Goal: Task Accomplishment & Management: Manage account settings

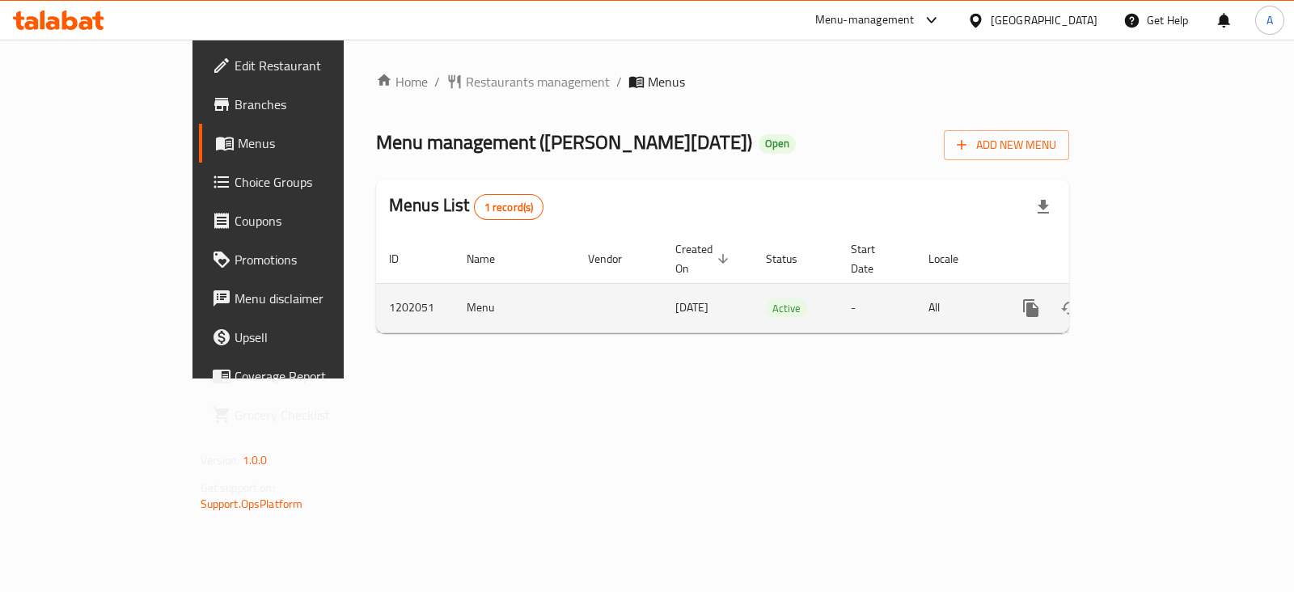
click at [1155, 301] on icon "enhanced table" at bounding box center [1147, 308] width 15 height 15
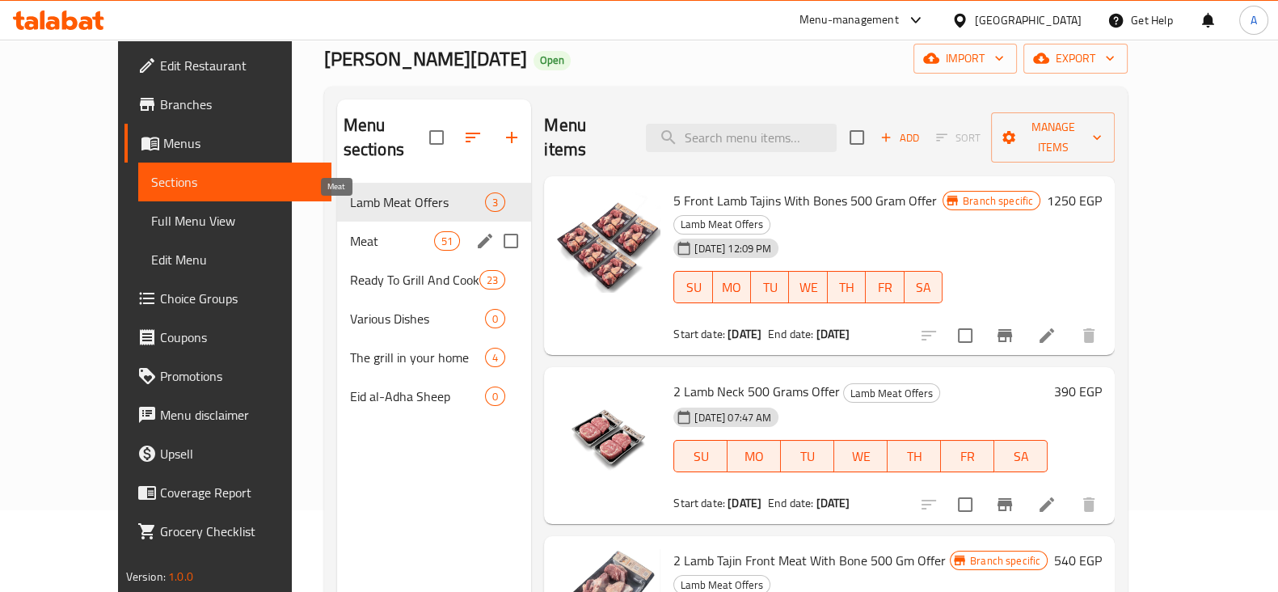
scroll to position [100, 0]
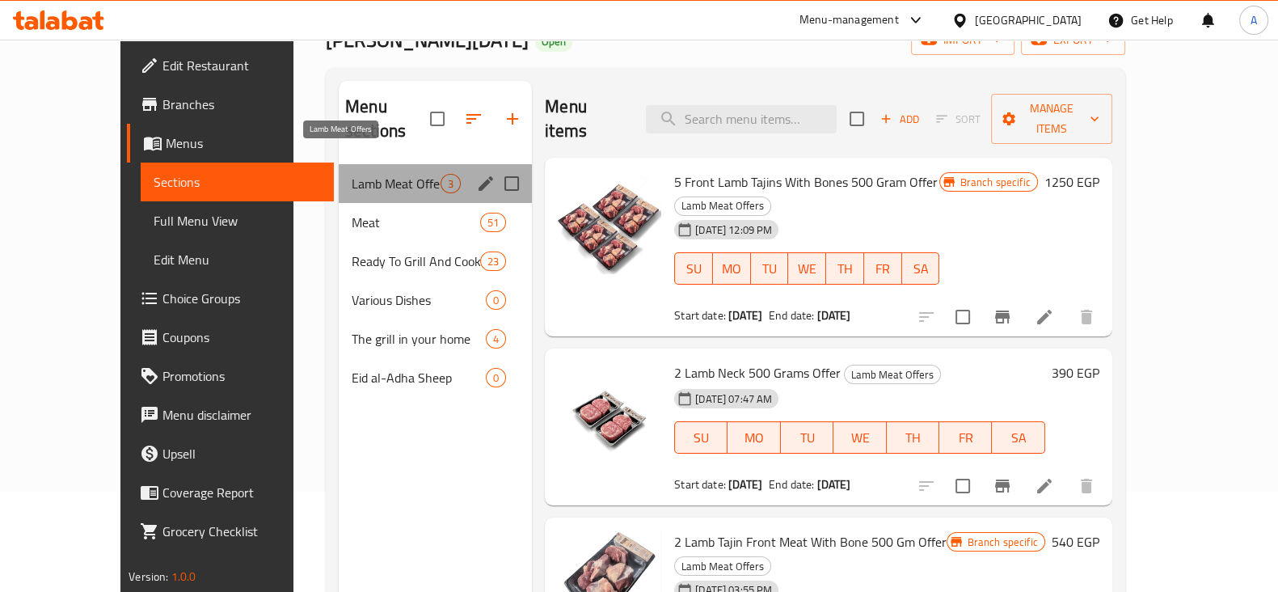
click at [352, 174] on span "Lamb Meat Offers" at bounding box center [396, 183] width 89 height 19
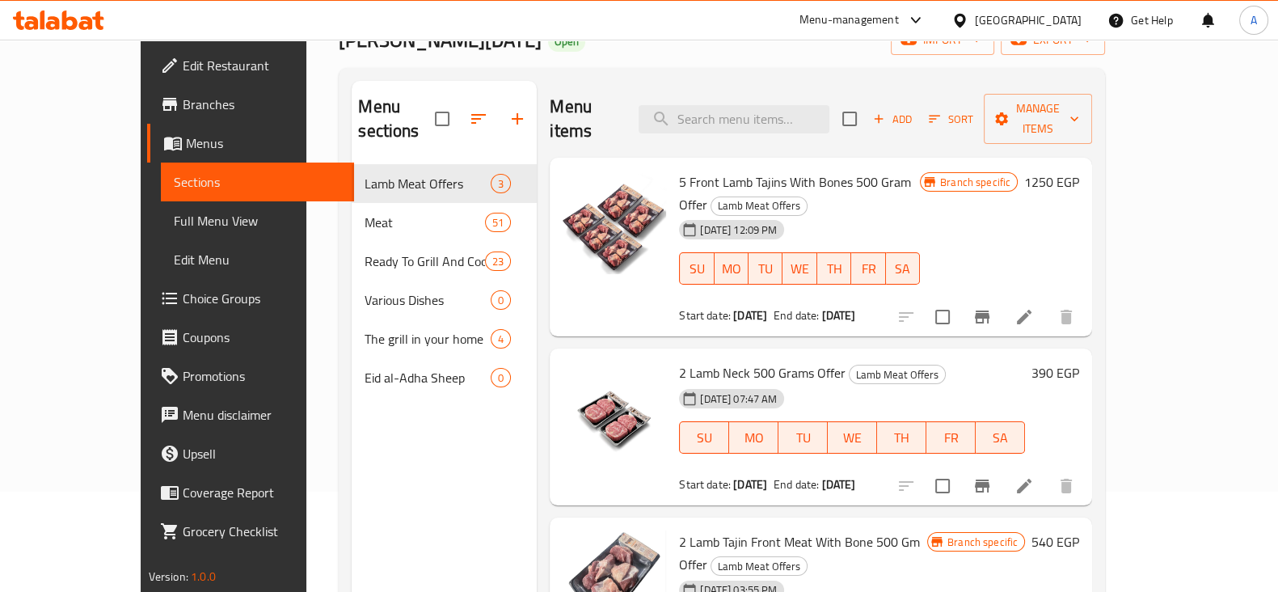
click at [731, 123] on div "Menu items Add Sort Manage items" at bounding box center [821, 119] width 543 height 77
click at [734, 110] on input "search" at bounding box center [734, 119] width 191 height 28
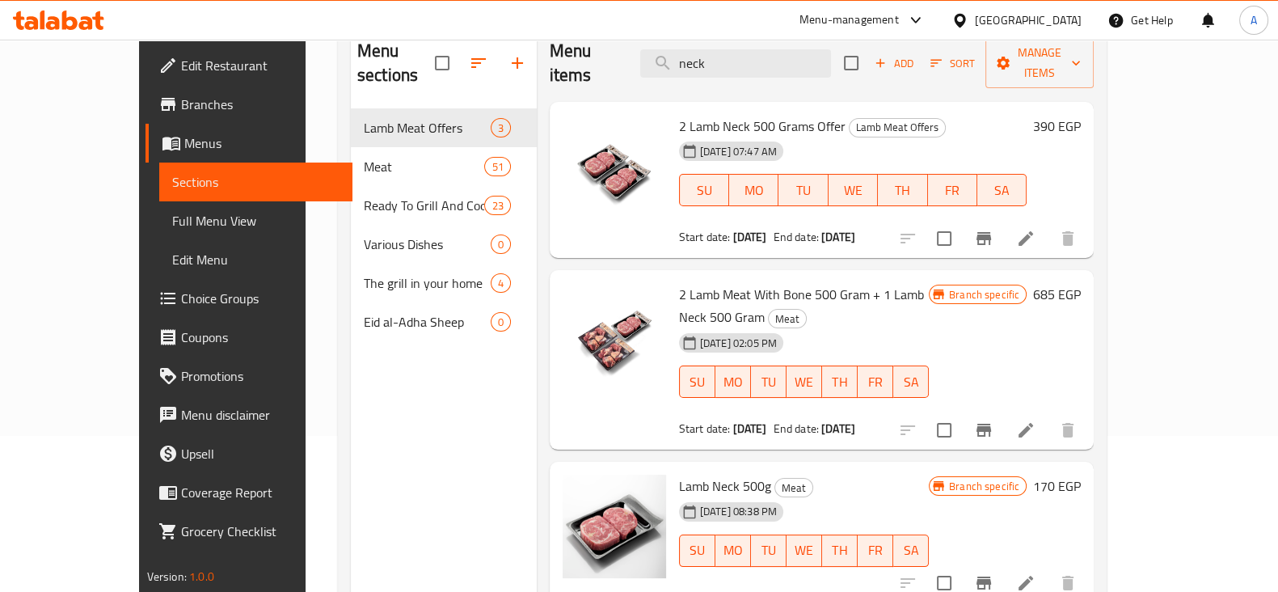
scroll to position [201, 0]
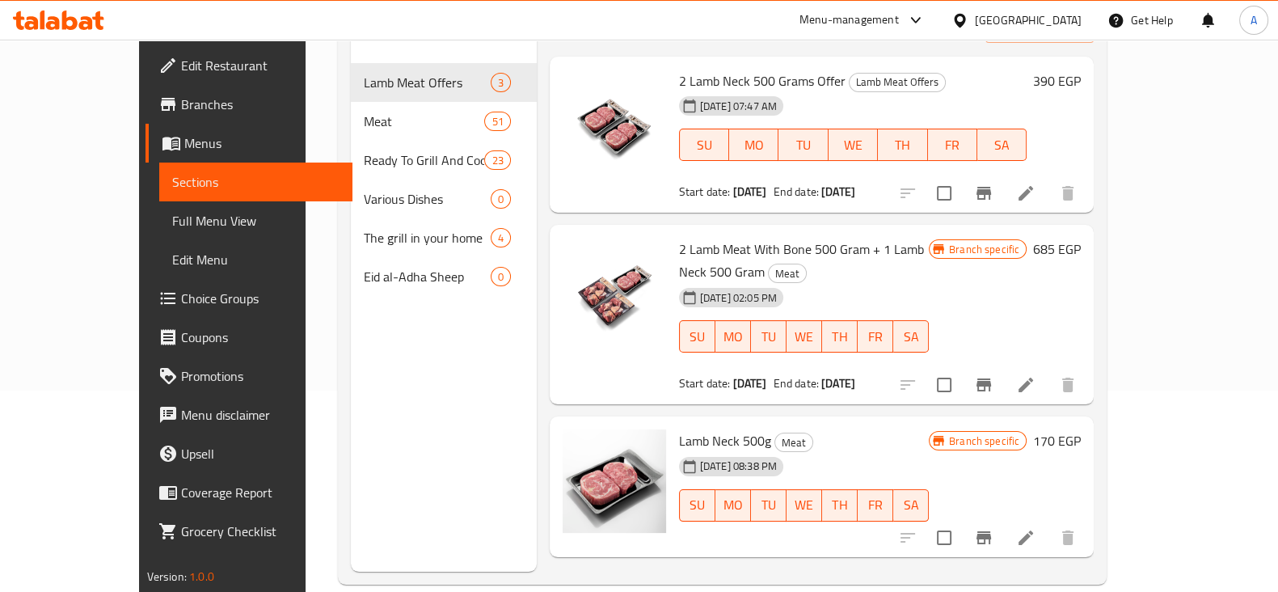
type input "neck"
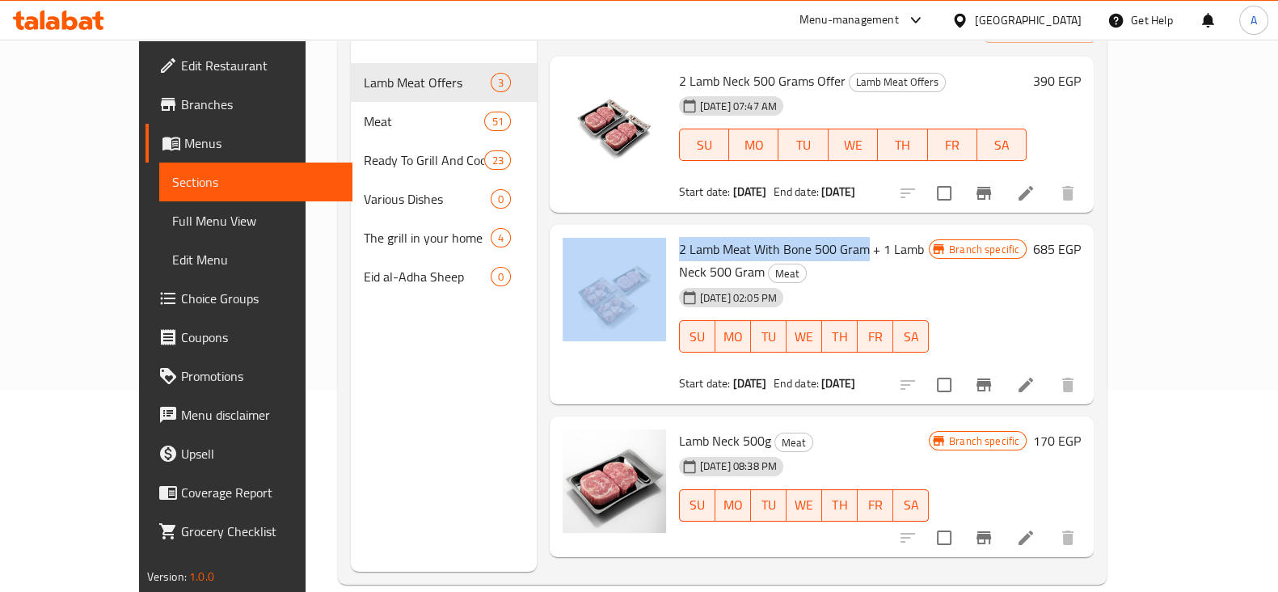
drag, startPoint x: 636, startPoint y: 220, endPoint x: 833, endPoint y: 219, distance: 197.3
click at [833, 231] on div "2 Lamb Meat With Bone 500 Gram + 1 Lamb Neck 500 Gram Meat 22-01-2025 02:05 PM …" at bounding box center [821, 314] width 531 height 167
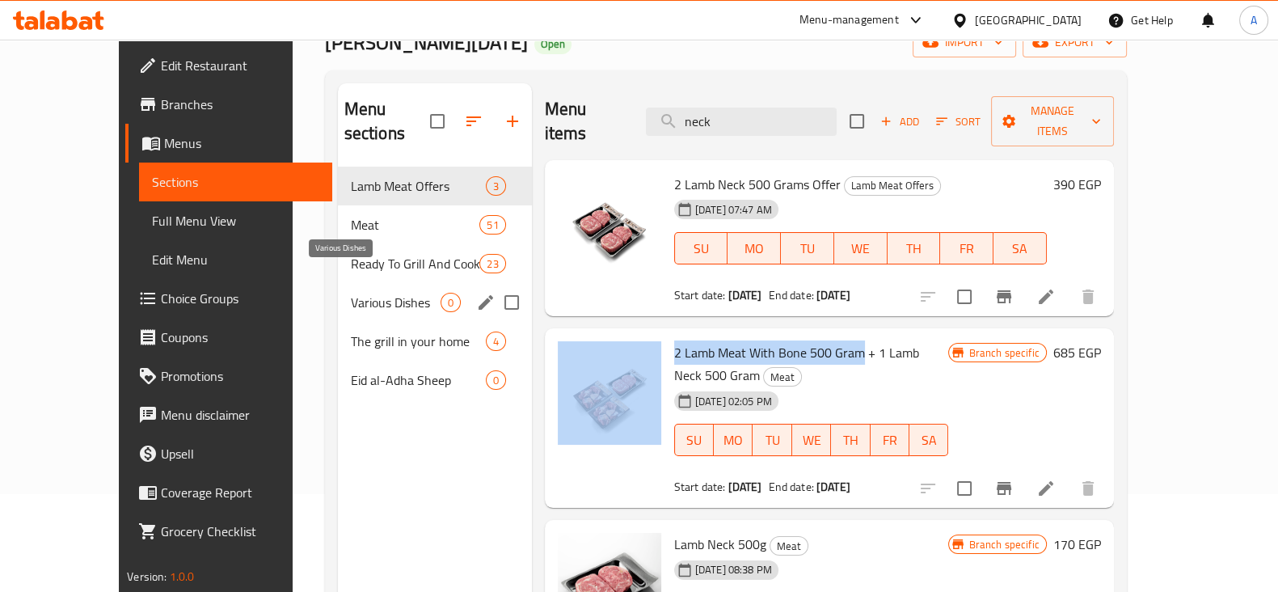
scroll to position [0, 0]
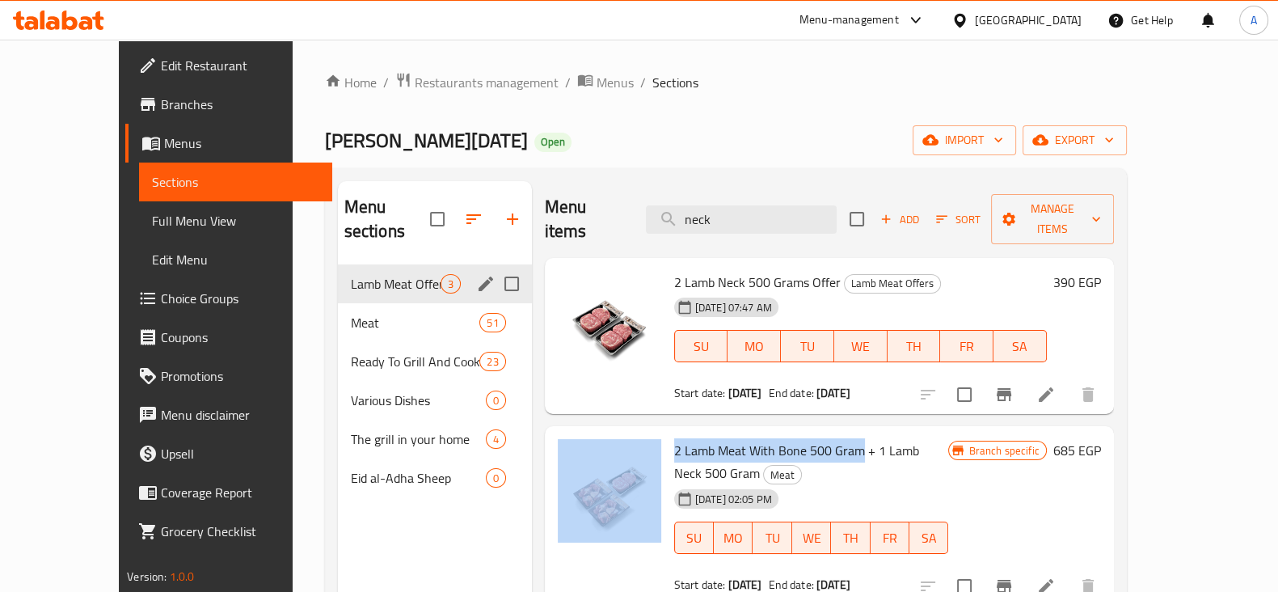
click at [351, 274] on span "Lamb Meat Offers" at bounding box center [396, 283] width 90 height 19
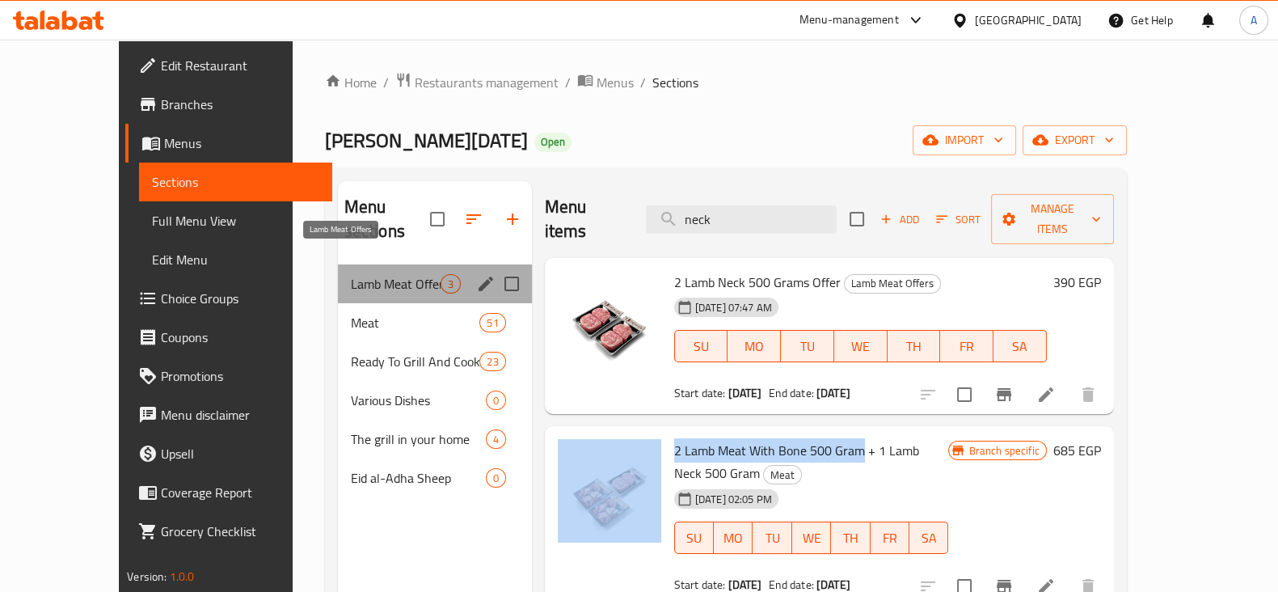
click at [351, 274] on span "Lamb Meat Offers" at bounding box center [396, 283] width 90 height 19
click at [354, 274] on span "Lamb Meat Offers" at bounding box center [396, 283] width 90 height 19
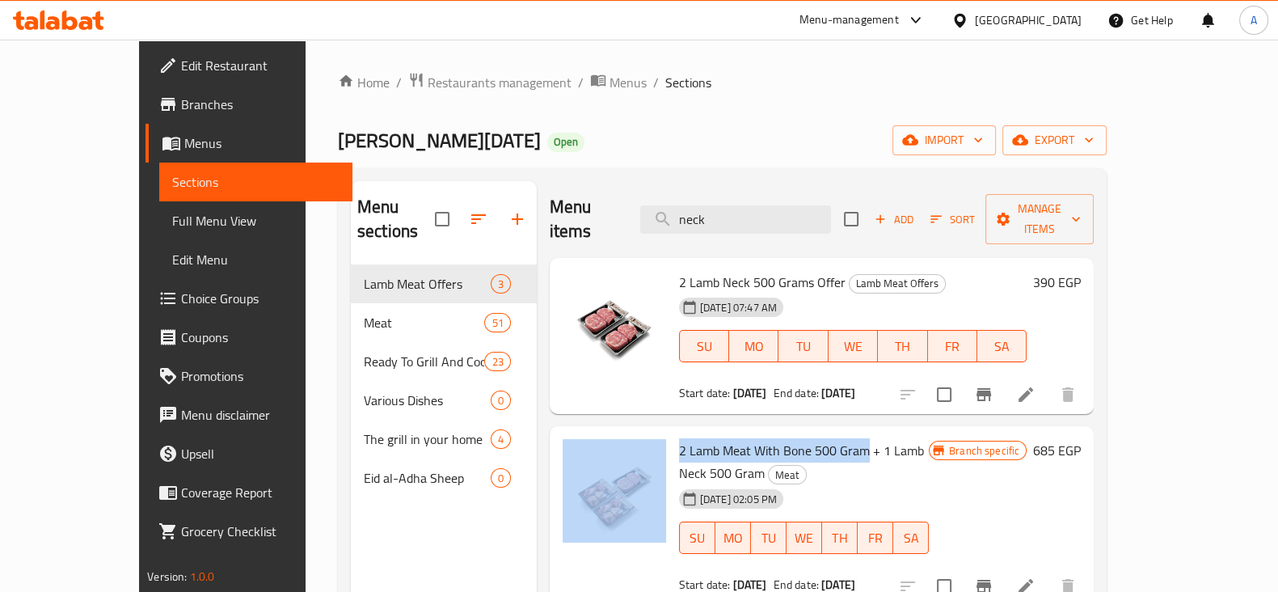
scroll to position [100, 0]
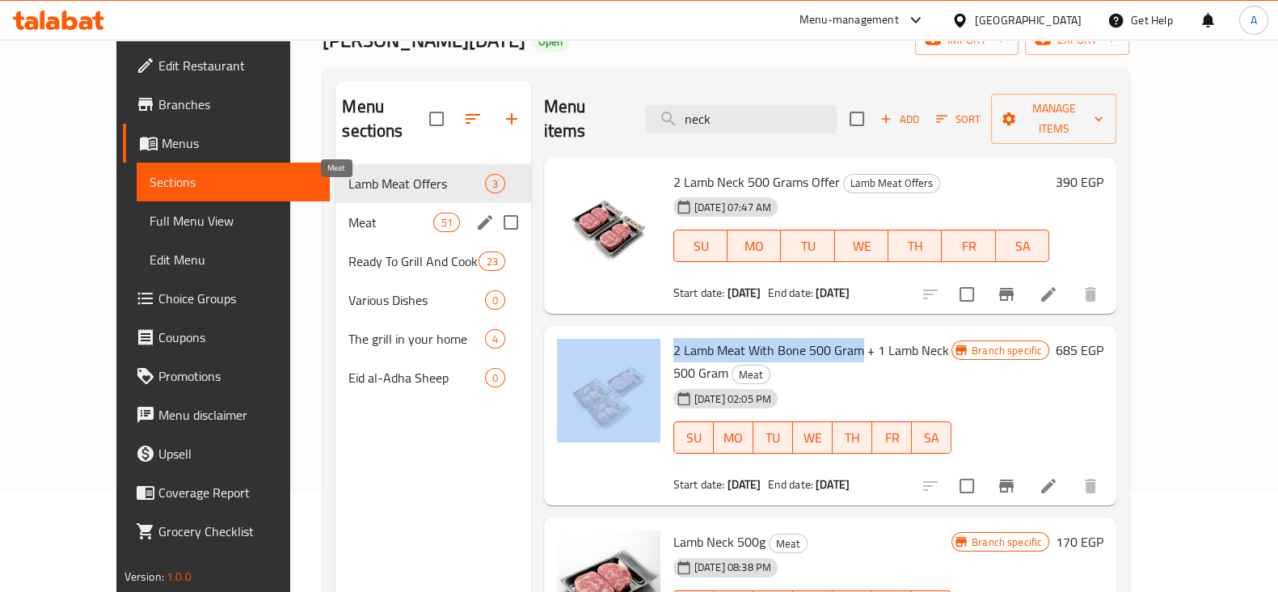
click at [348, 213] on span "Meat" at bounding box center [390, 222] width 85 height 19
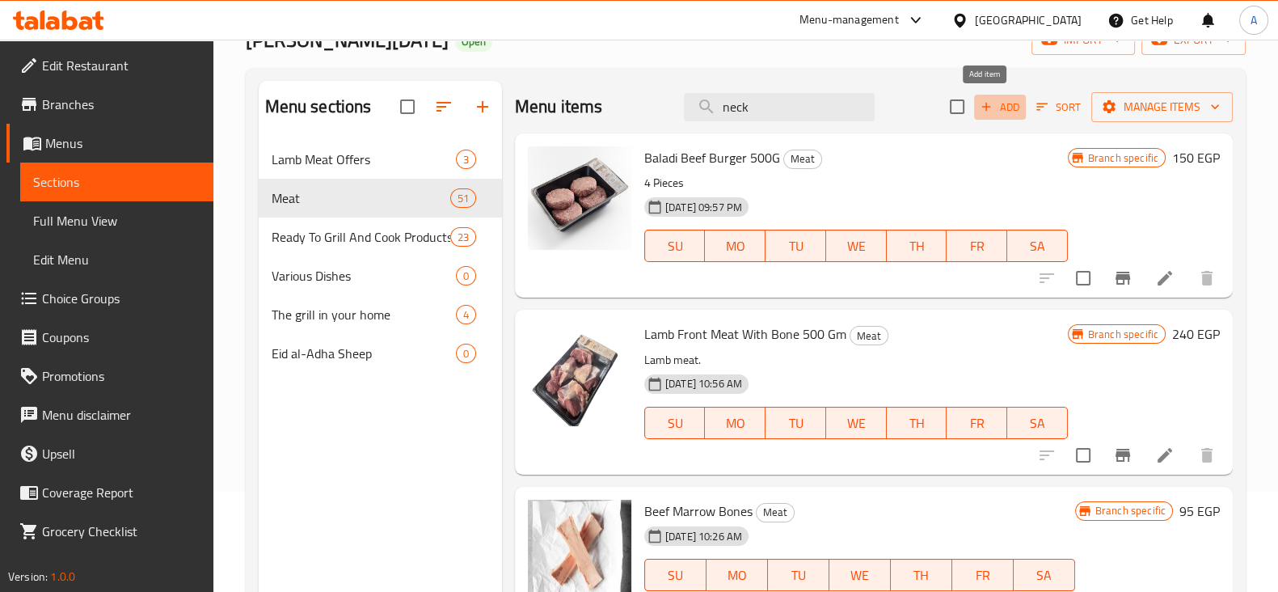
click at [978, 98] on span "Add" at bounding box center [1000, 107] width 44 height 19
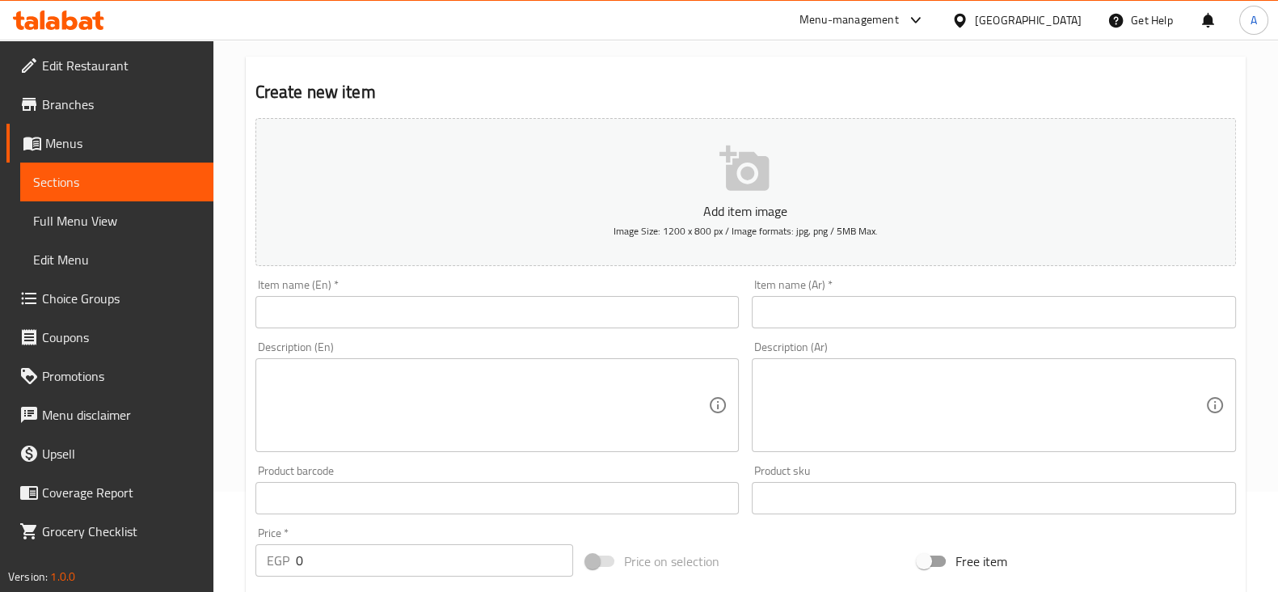
click at [570, 321] on input "text" at bounding box center [498, 312] width 484 height 32
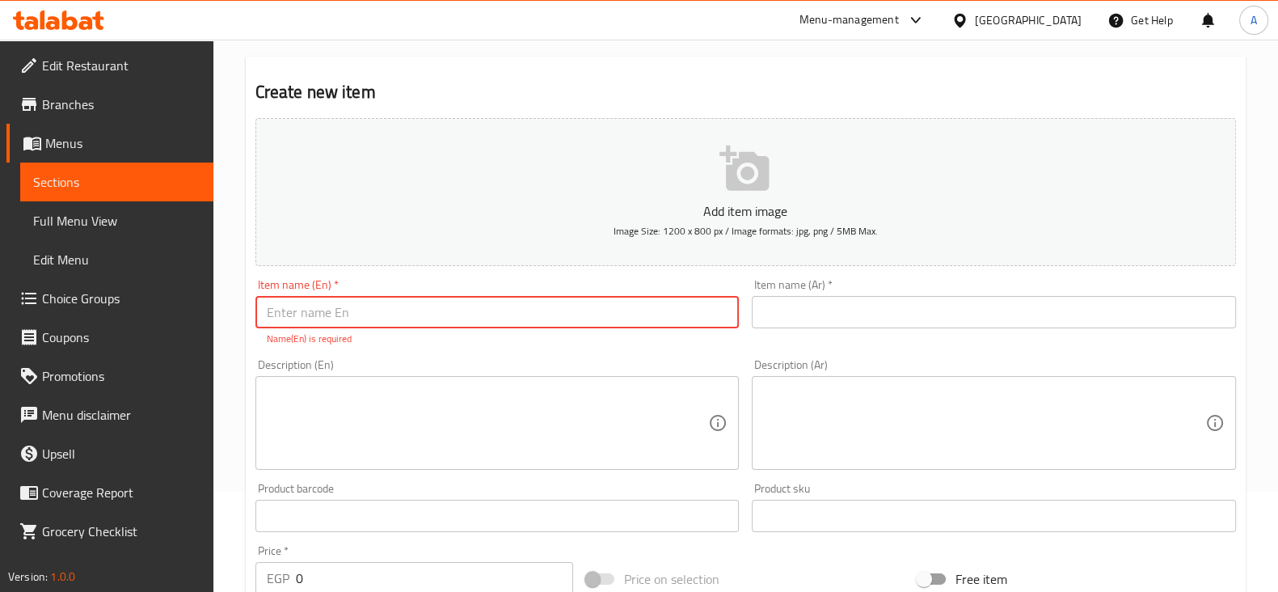
click at [829, 309] on input "text" at bounding box center [994, 312] width 484 height 32
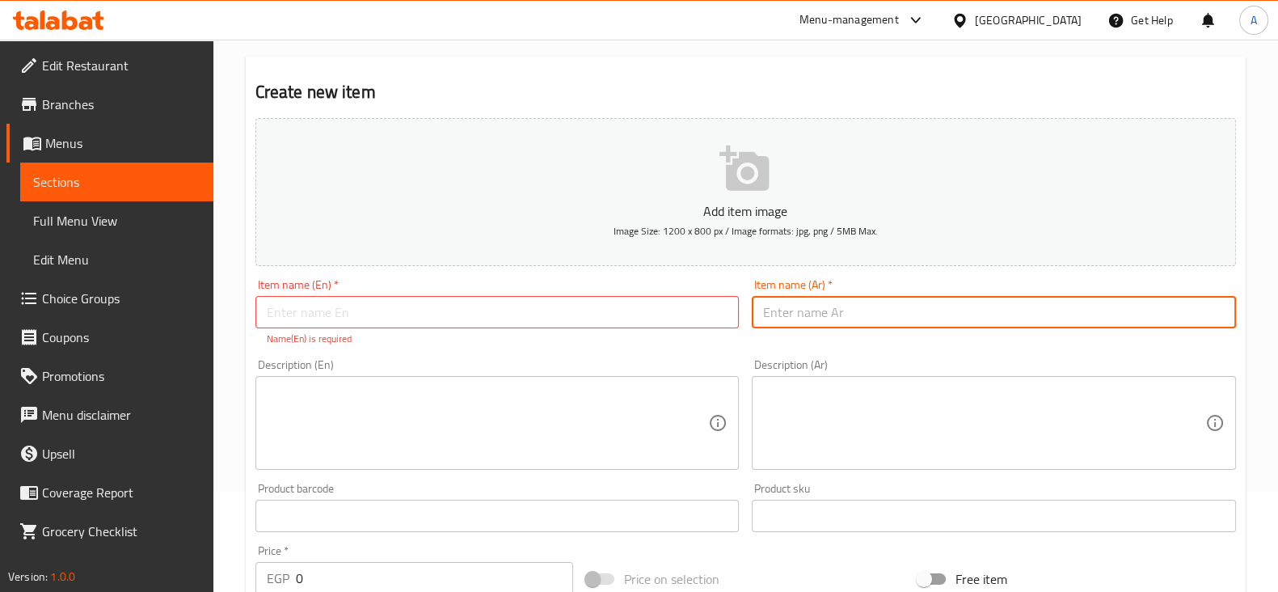
paste input "عرض 2 رقبة ضاني 500 جرام"
type input "عرض 2 رقبة ضاني 500 جرام"
click at [624, 313] on input "text" at bounding box center [498, 312] width 484 height 32
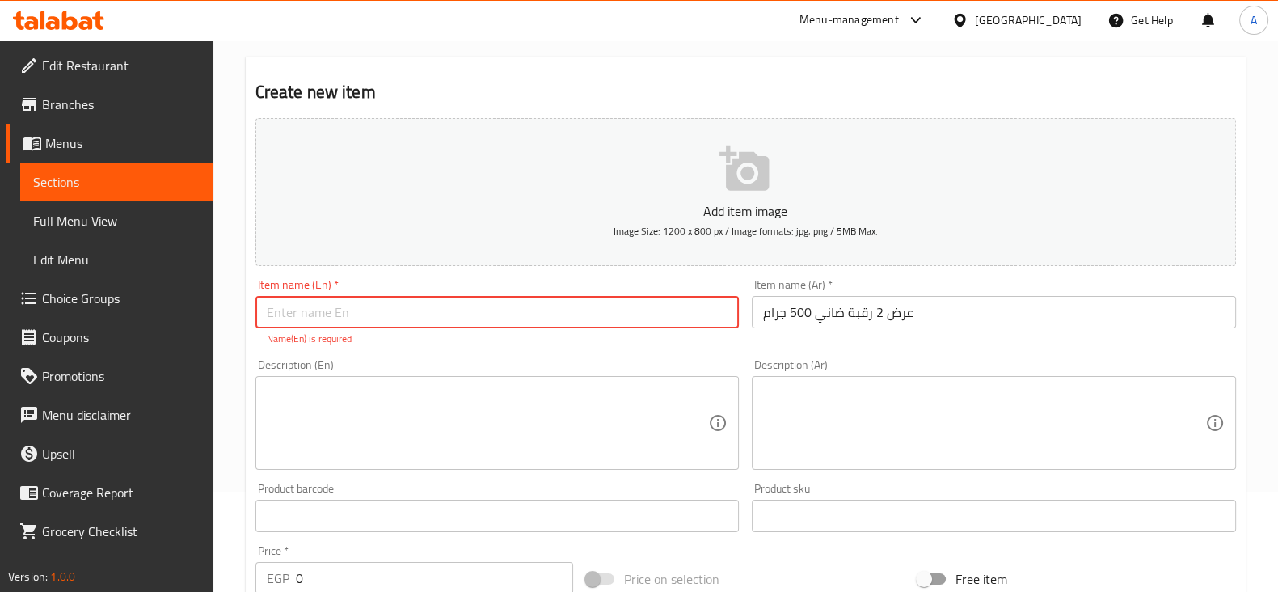
paste input "Display of 2 lamb necks, 500 grams"
click at [295, 306] on input "Display of 2 lamb necks, 500 grams" at bounding box center [498, 312] width 484 height 32
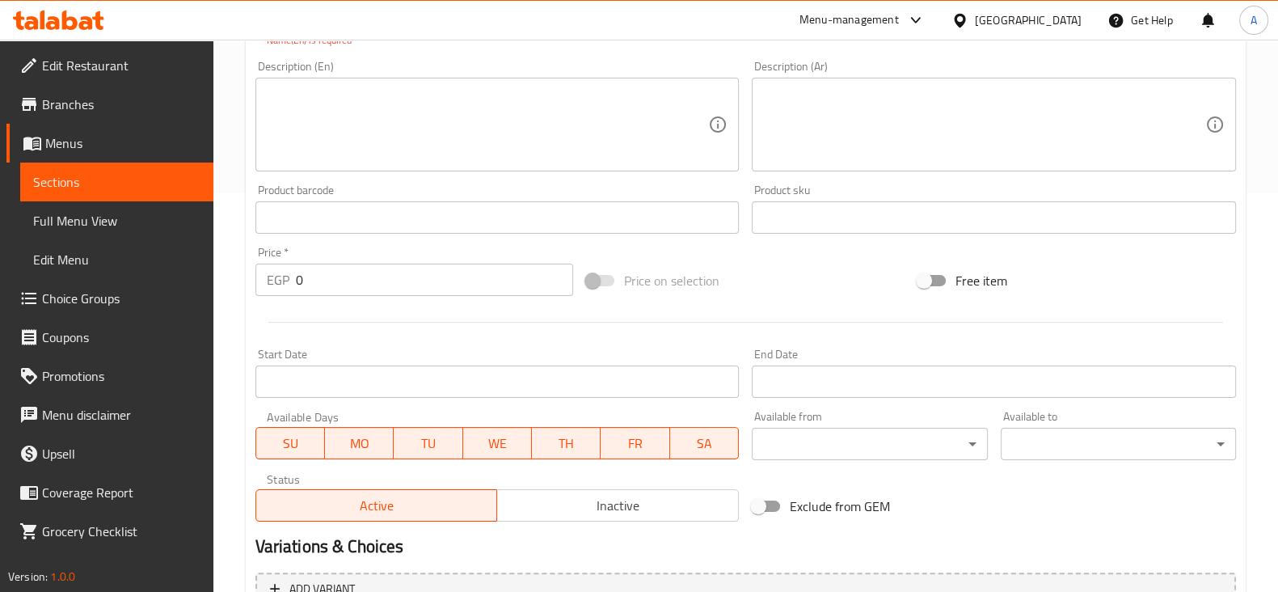
scroll to position [403, 0]
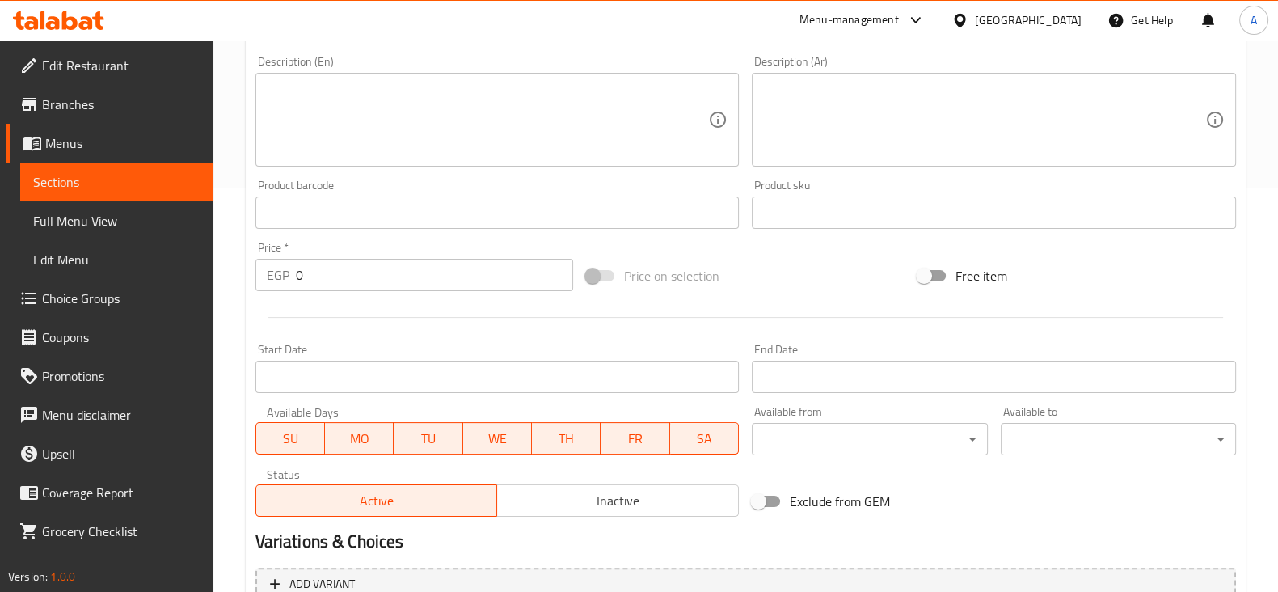
type input "Offer of 2 lamb necks, 500 grams"
click at [338, 289] on div "Add item image Image Size: 1200 x 800 px / Image formats: jpg, png / 5MB Max. I…" at bounding box center [746, 165] width 994 height 715
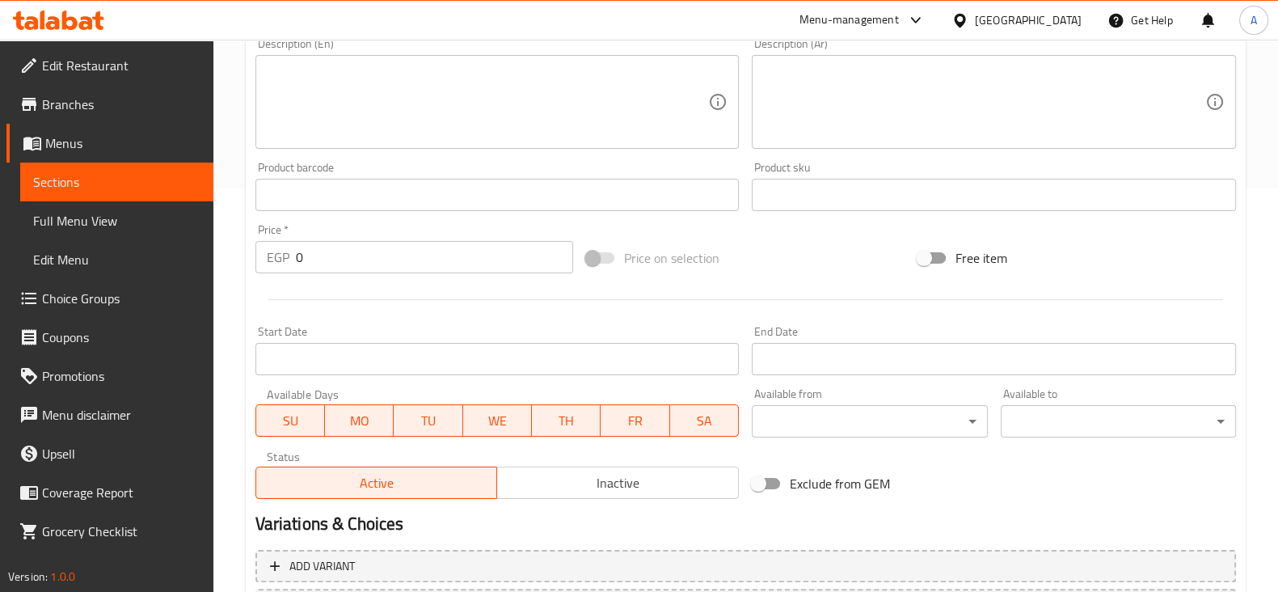
click at [338, 289] on div at bounding box center [746, 300] width 994 height 40
click at [340, 264] on input "0" at bounding box center [435, 257] width 278 height 32
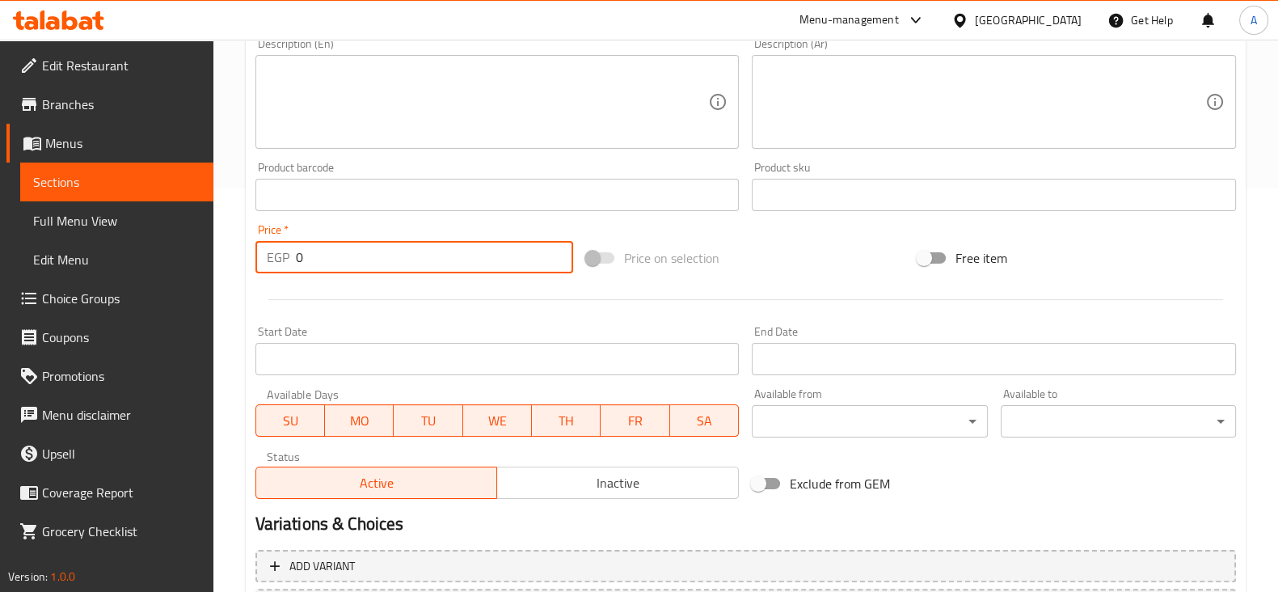
click at [340, 264] on input "0" at bounding box center [435, 257] width 278 height 32
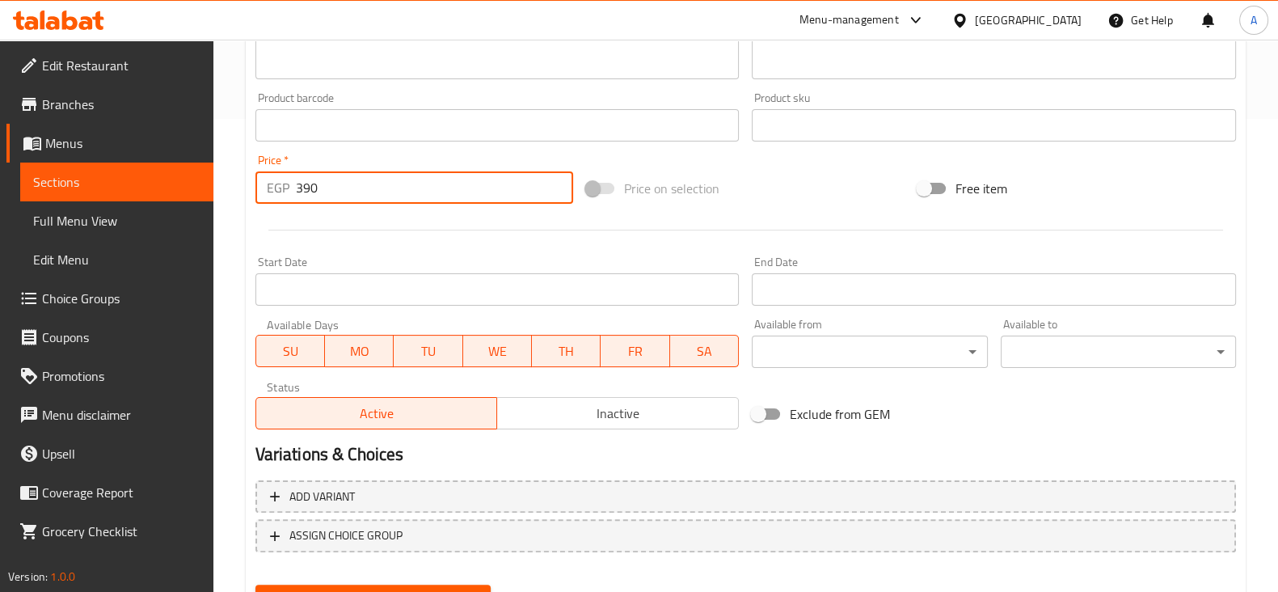
scroll to position [505, 0]
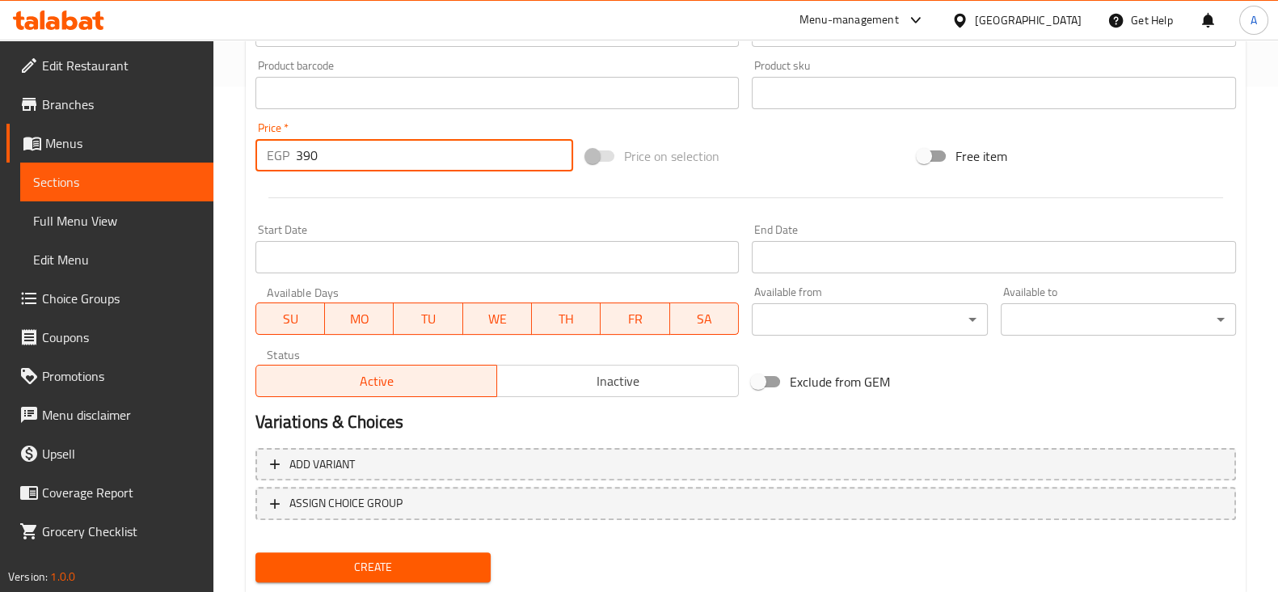
type input "390"
click at [642, 260] on input "Start Date" at bounding box center [498, 257] width 484 height 32
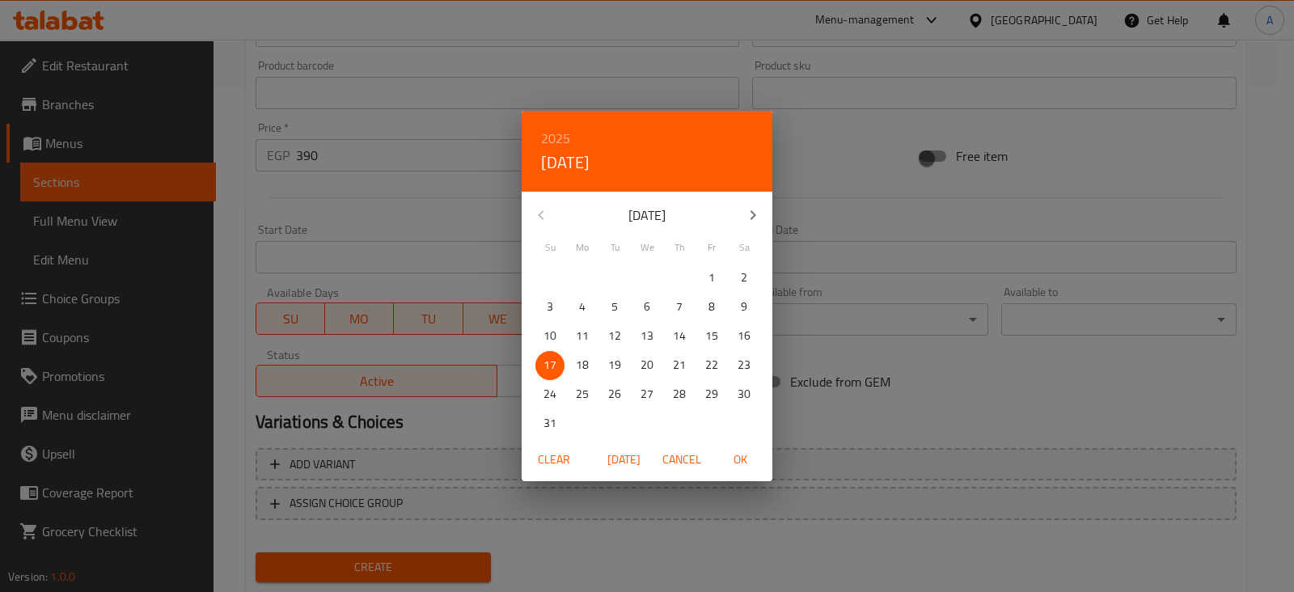
click at [542, 361] on span "17" at bounding box center [549, 365] width 29 height 20
click at [746, 458] on span "OK" at bounding box center [739, 460] width 39 height 20
type input "17-08-2025"
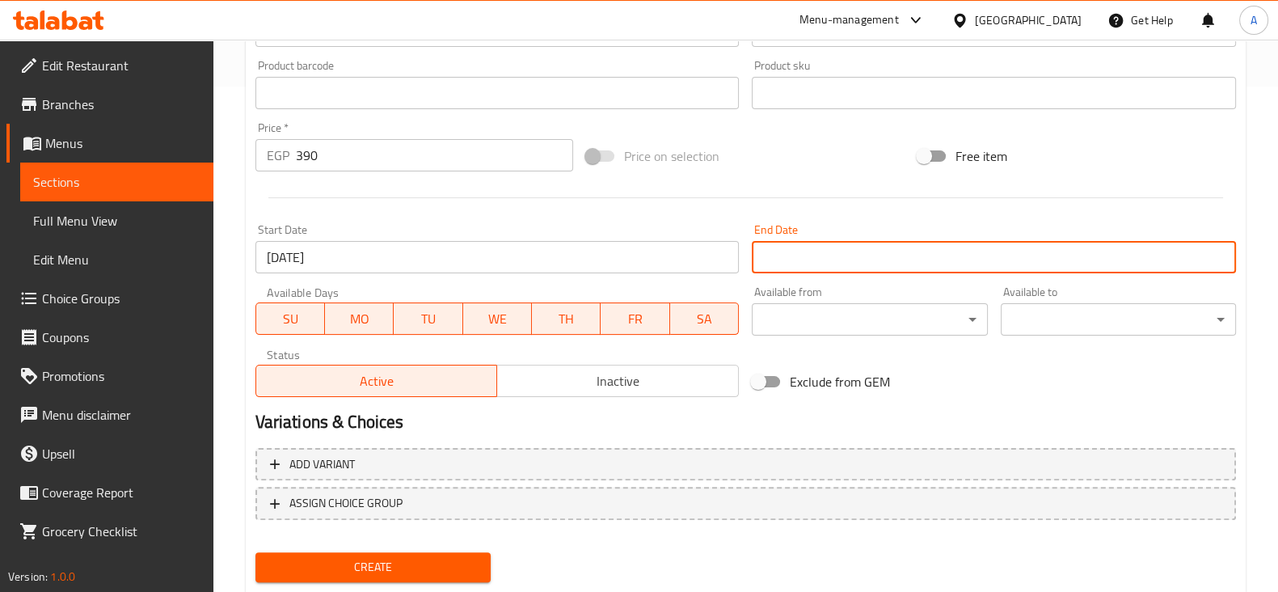
click at [902, 256] on input "Start Date" at bounding box center [994, 257] width 484 height 32
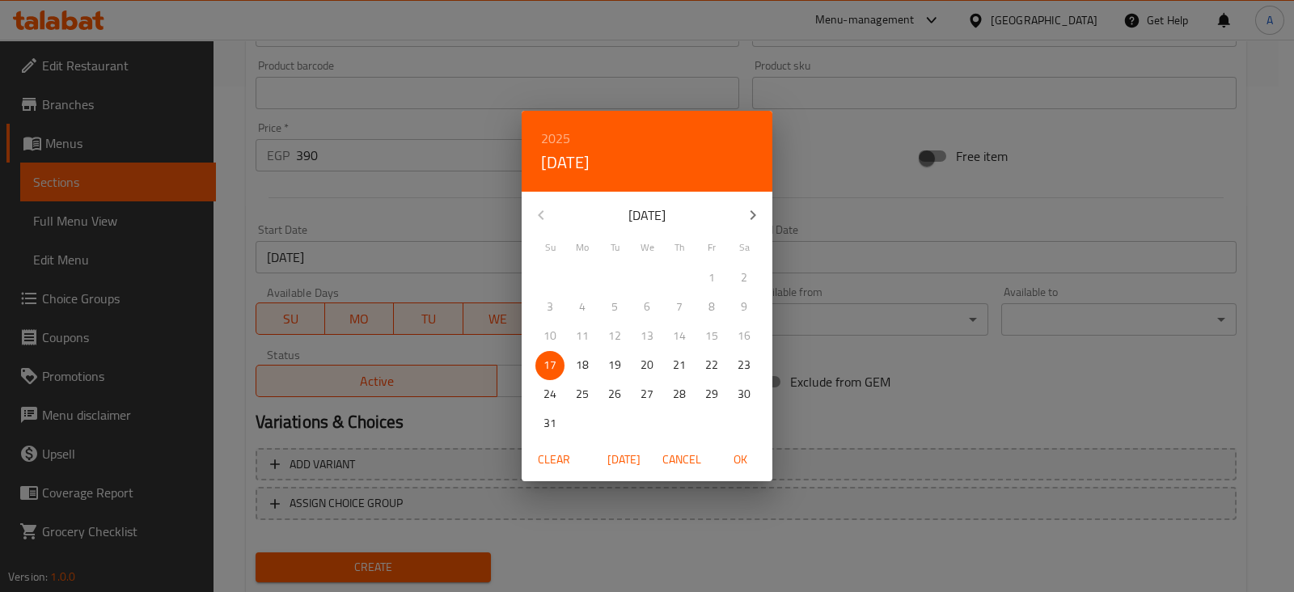
click at [554, 415] on p "31" at bounding box center [549, 423] width 13 height 20
click at [741, 458] on span "OK" at bounding box center [739, 460] width 39 height 20
type input "31-08-2025"
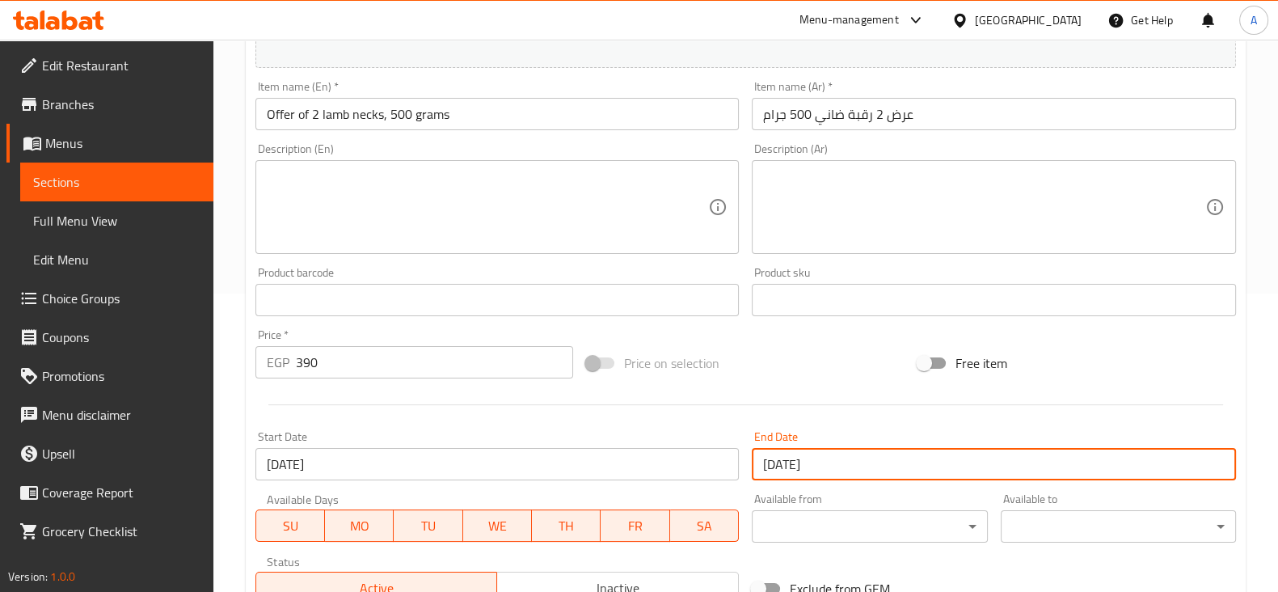
scroll to position [146, 0]
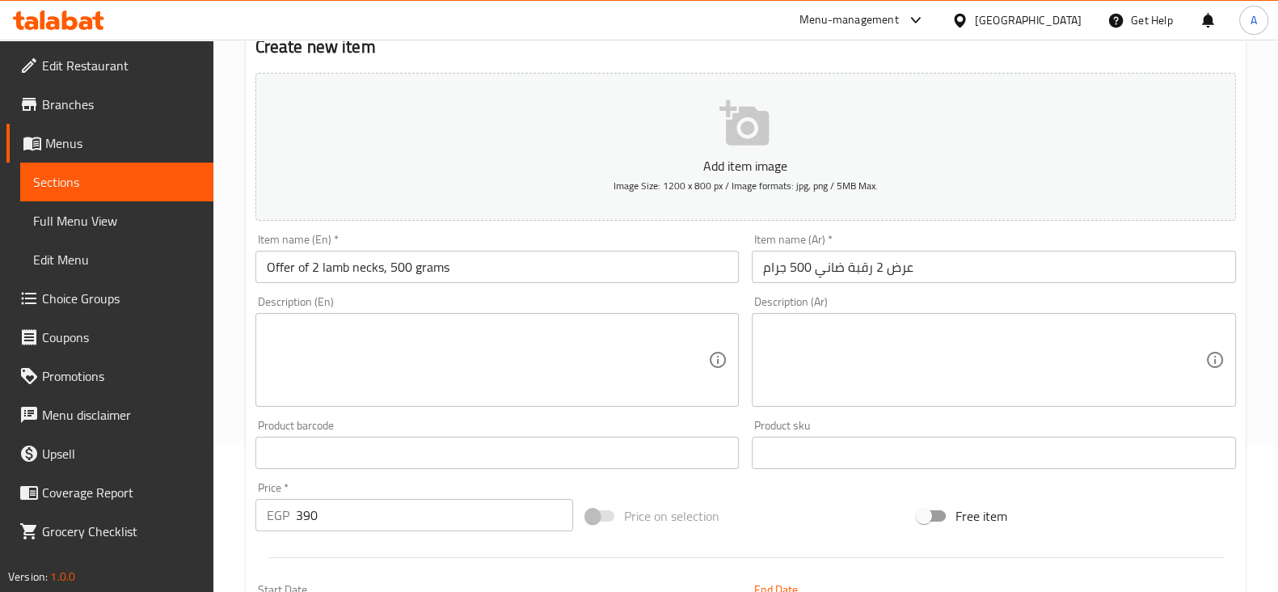
click at [416, 353] on textarea at bounding box center [488, 360] width 442 height 77
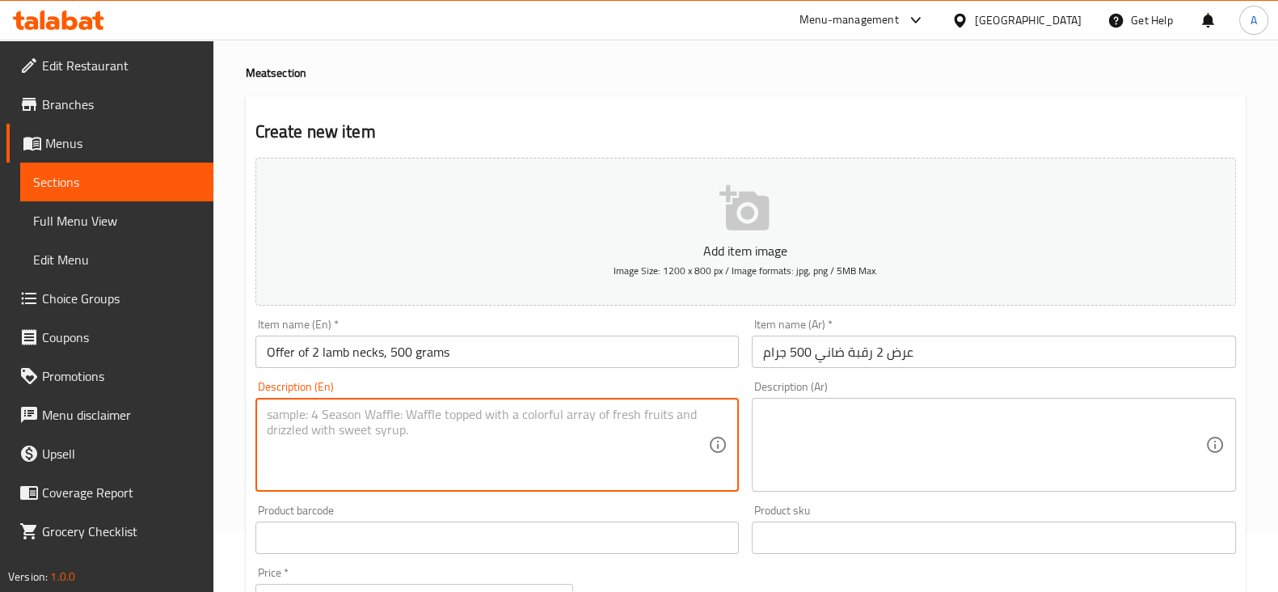
scroll to position [0, 0]
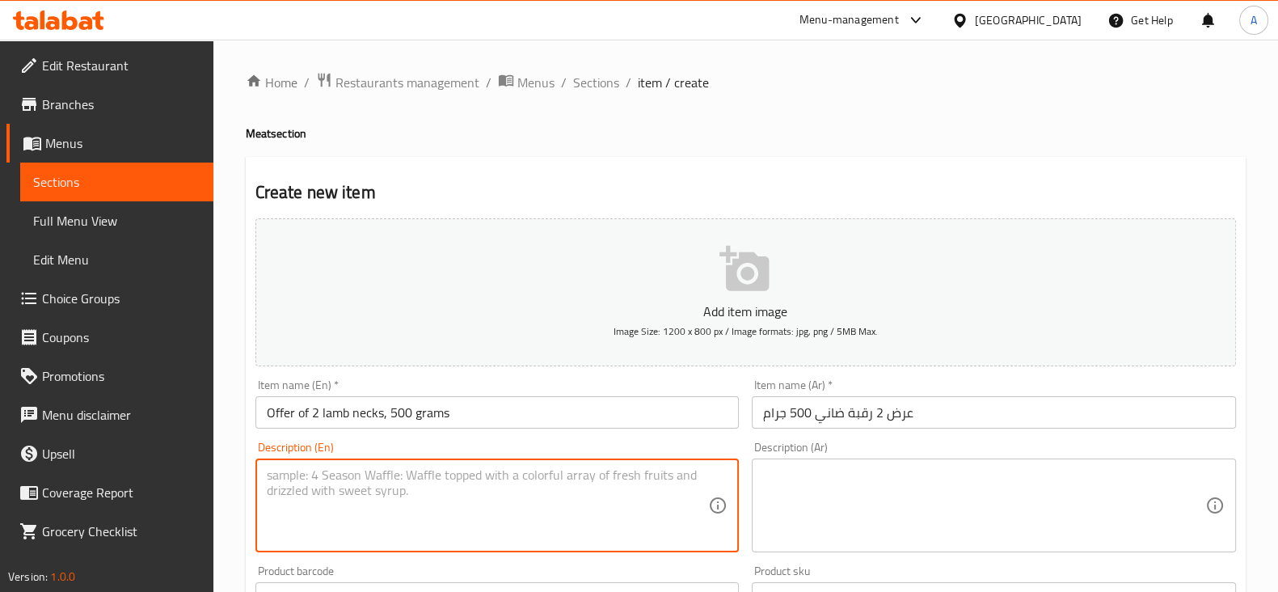
click at [112, 95] on span "Branches" at bounding box center [121, 104] width 158 height 19
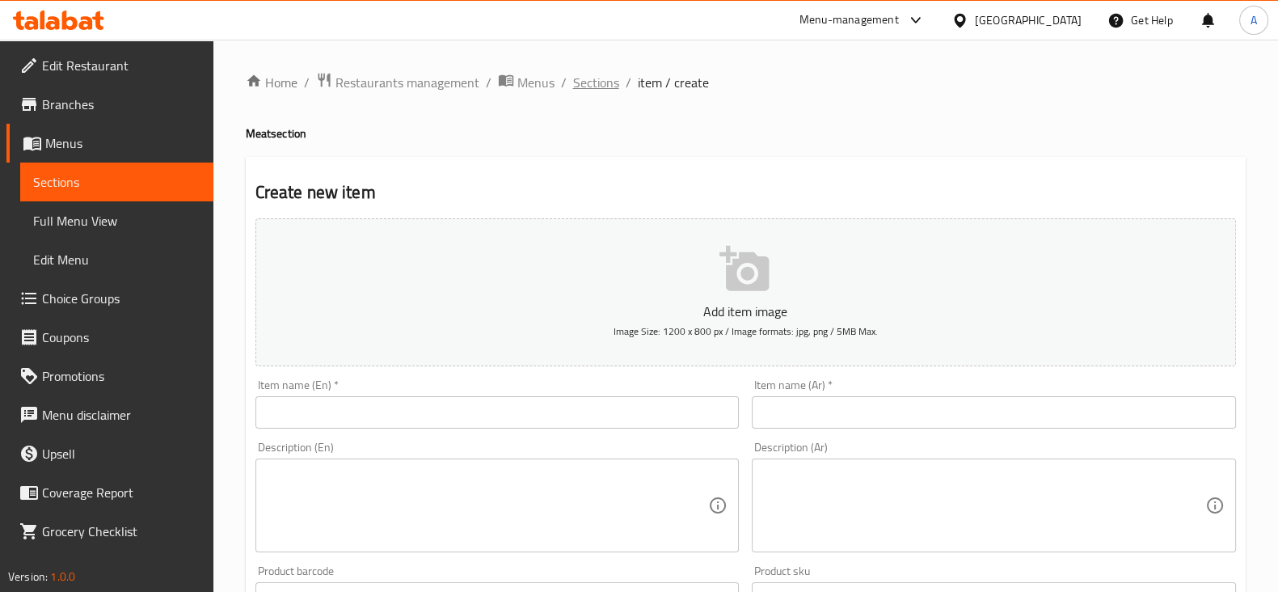
click at [595, 82] on span "Sections" at bounding box center [596, 82] width 46 height 19
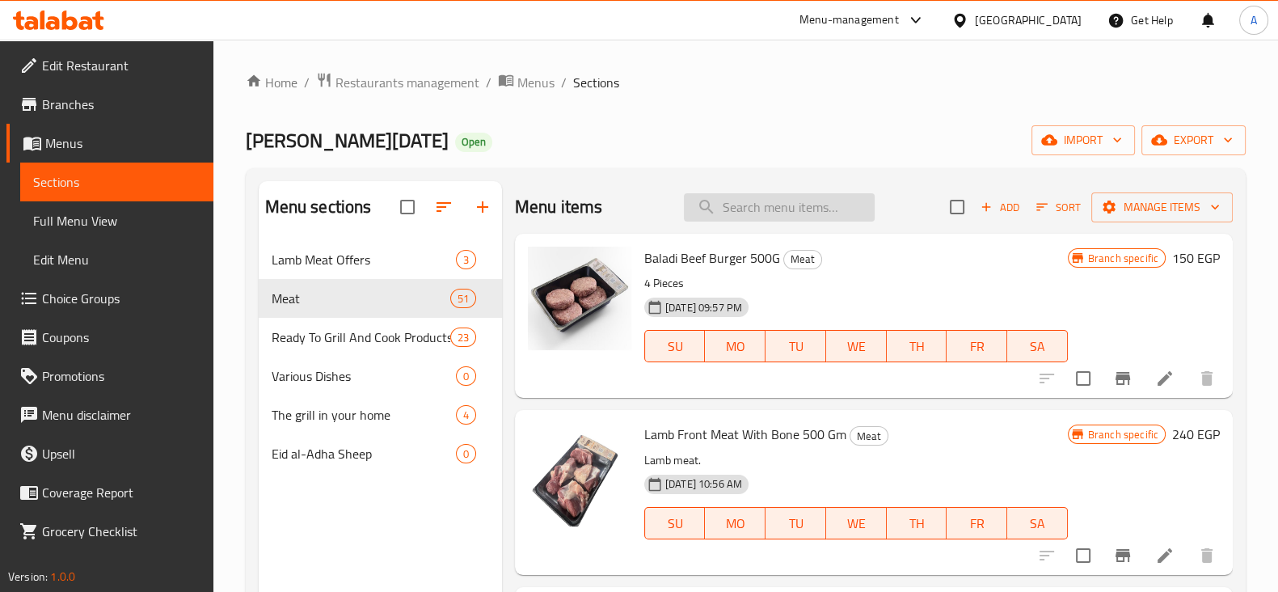
click at [726, 214] on input "search" at bounding box center [779, 207] width 191 height 28
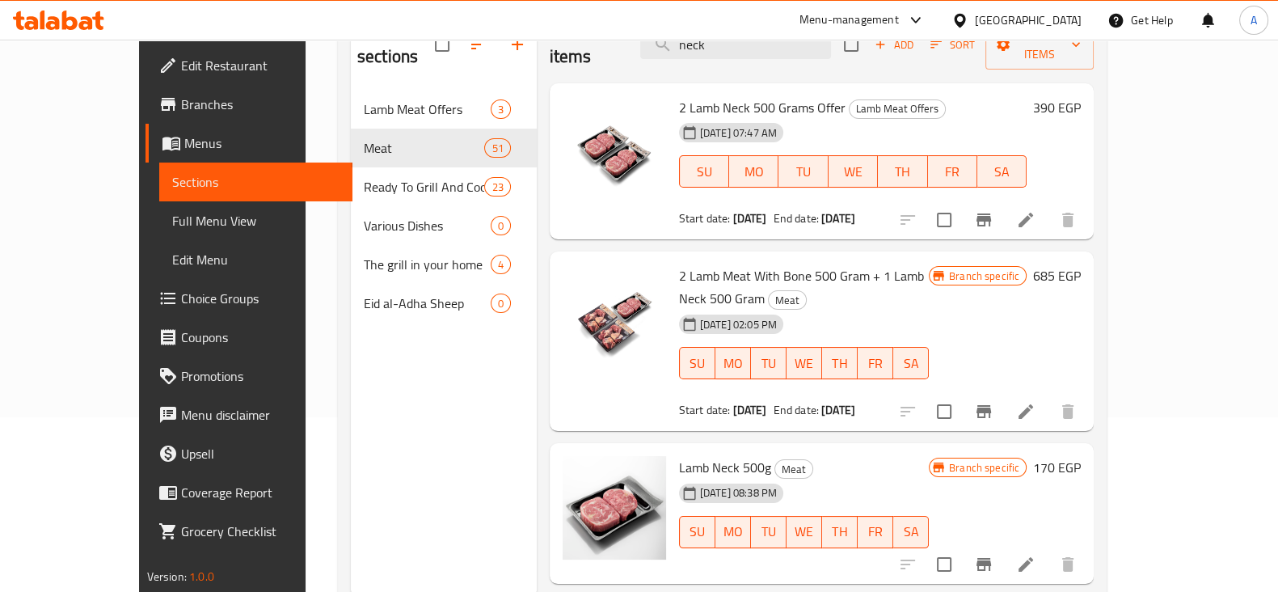
scroll to position [226, 0]
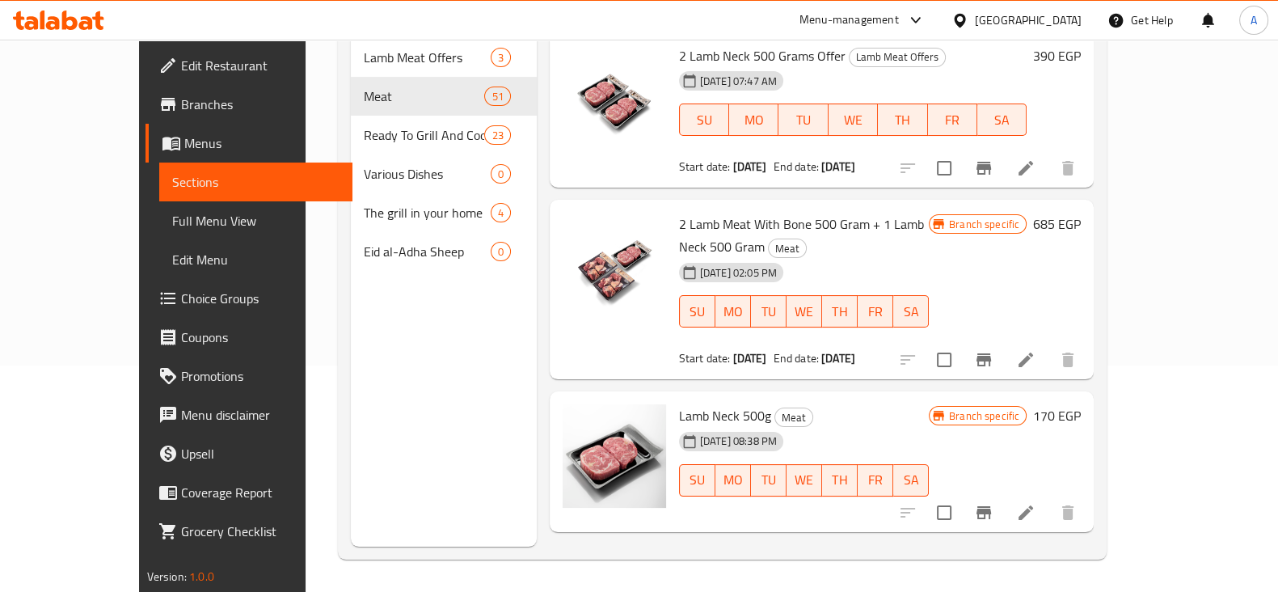
type input "neck"
click at [416, 383] on div "Menu sections Lamb Meat Offers 3 Meat 51 Ready To Grill And Cook Products 23 Va…" at bounding box center [444, 251] width 186 height 592
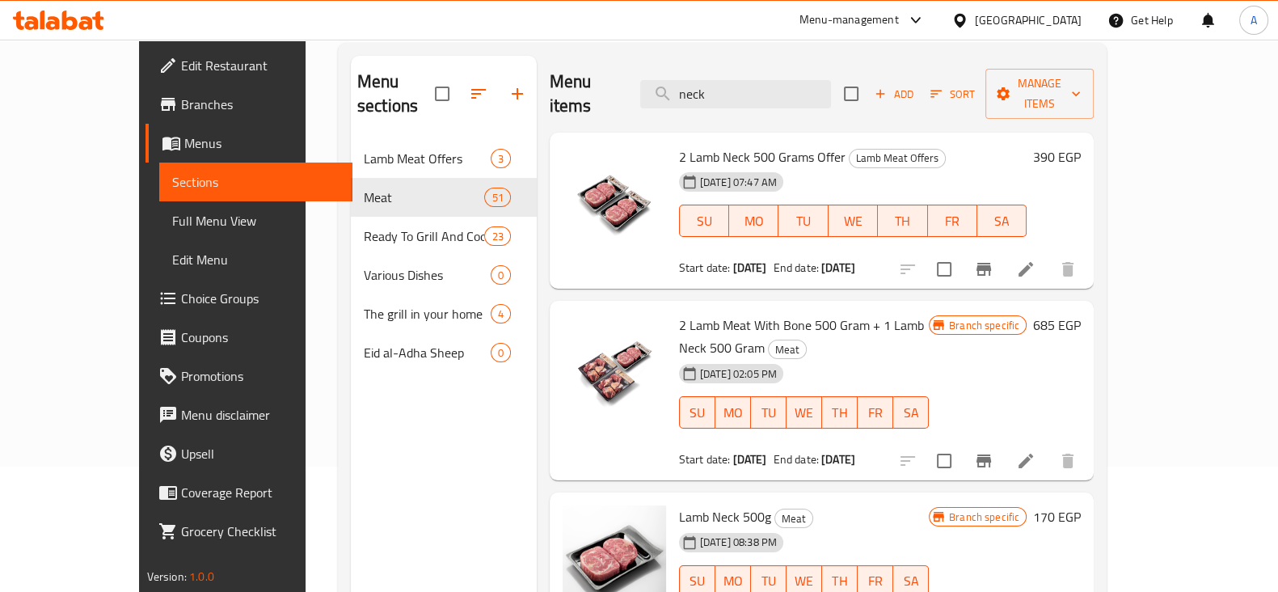
click at [926, 22] on icon at bounding box center [915, 20] width 19 height 19
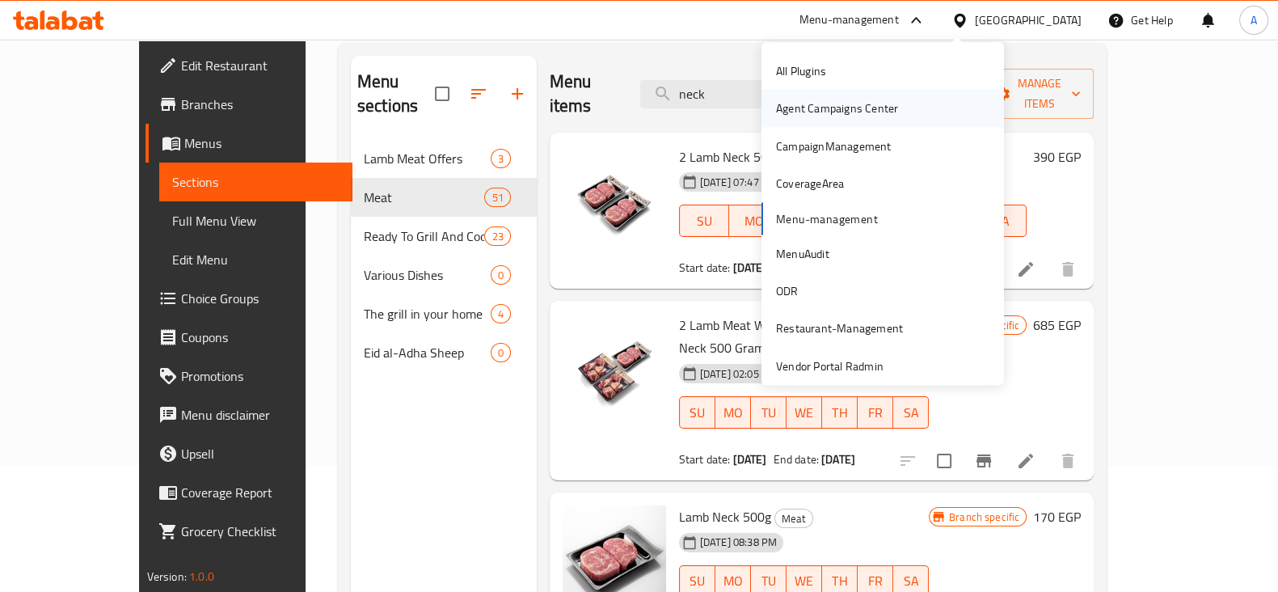
click at [835, 116] on div "Agent Campaigns Center" at bounding box center [837, 108] width 122 height 18
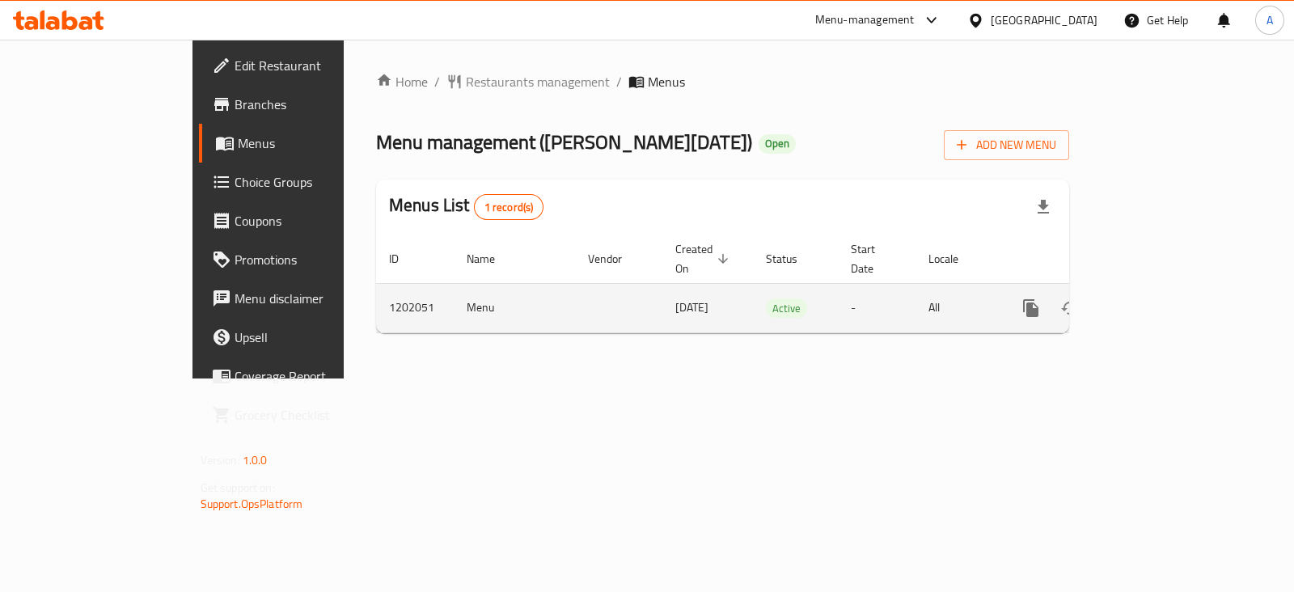
click at [1157, 298] on icon "enhanced table" at bounding box center [1147, 307] width 19 height 19
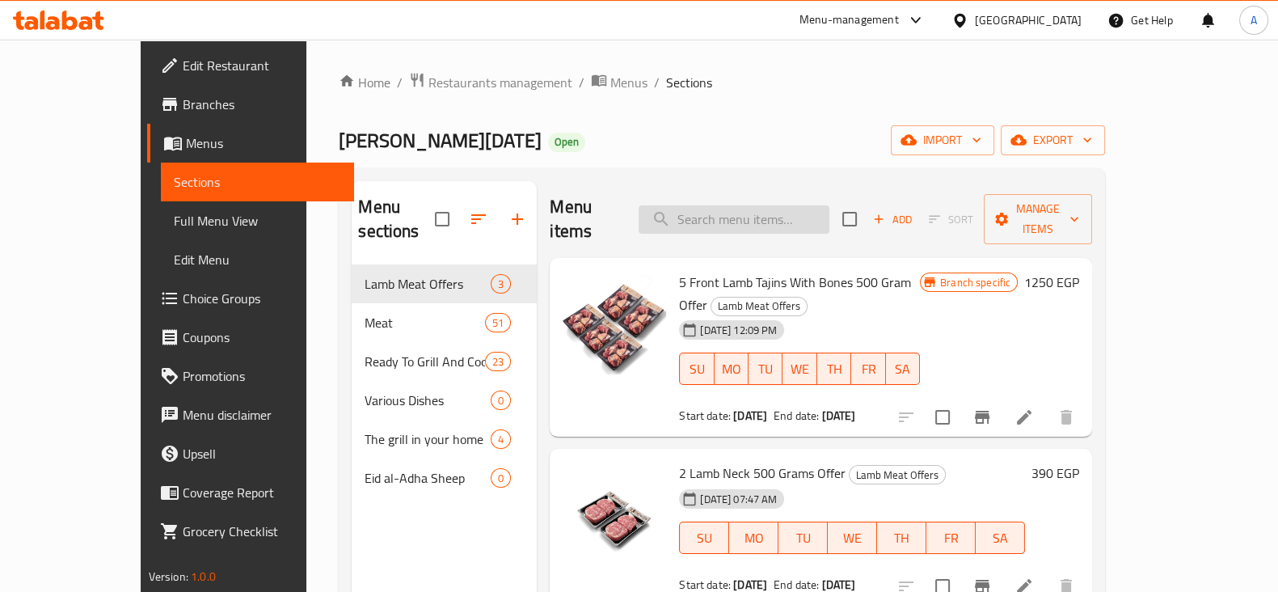
click at [753, 213] on input "search" at bounding box center [734, 219] width 191 height 28
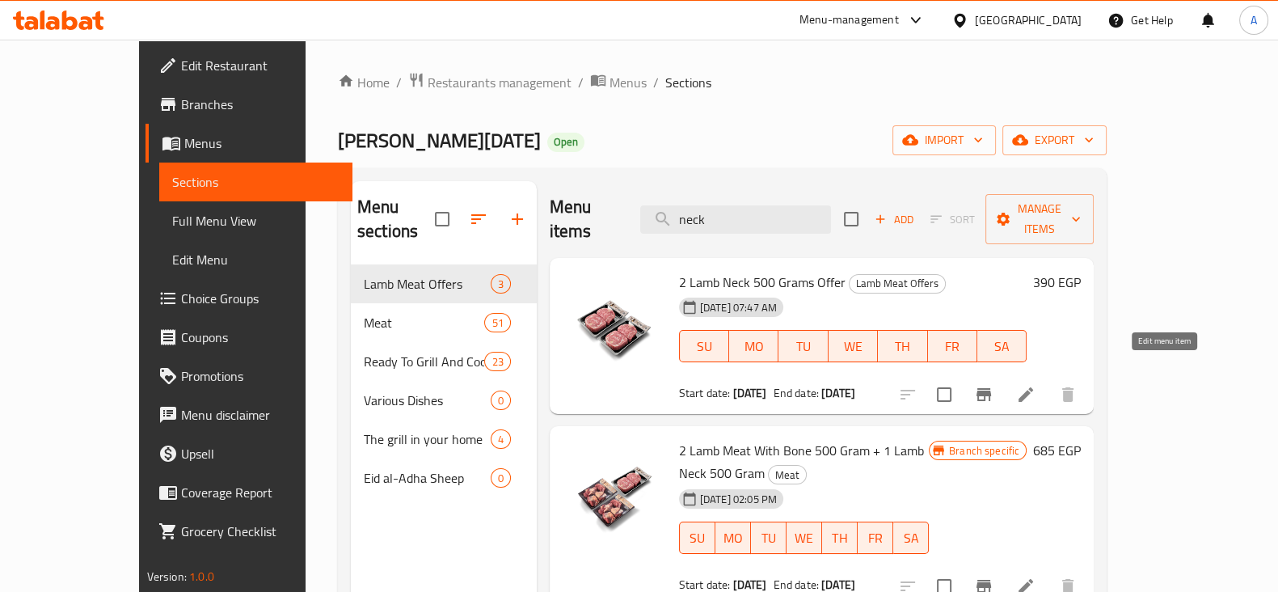
type input "neck"
click at [1033, 387] on icon at bounding box center [1026, 394] width 15 height 15
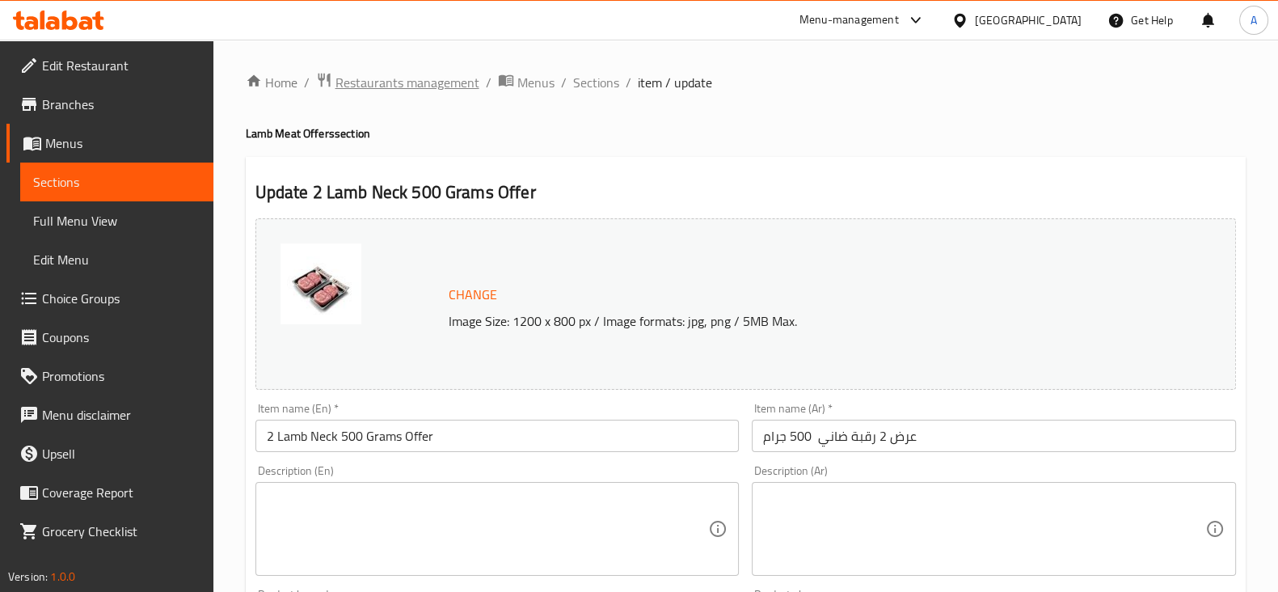
click at [434, 82] on span "Restaurants management" at bounding box center [408, 82] width 144 height 19
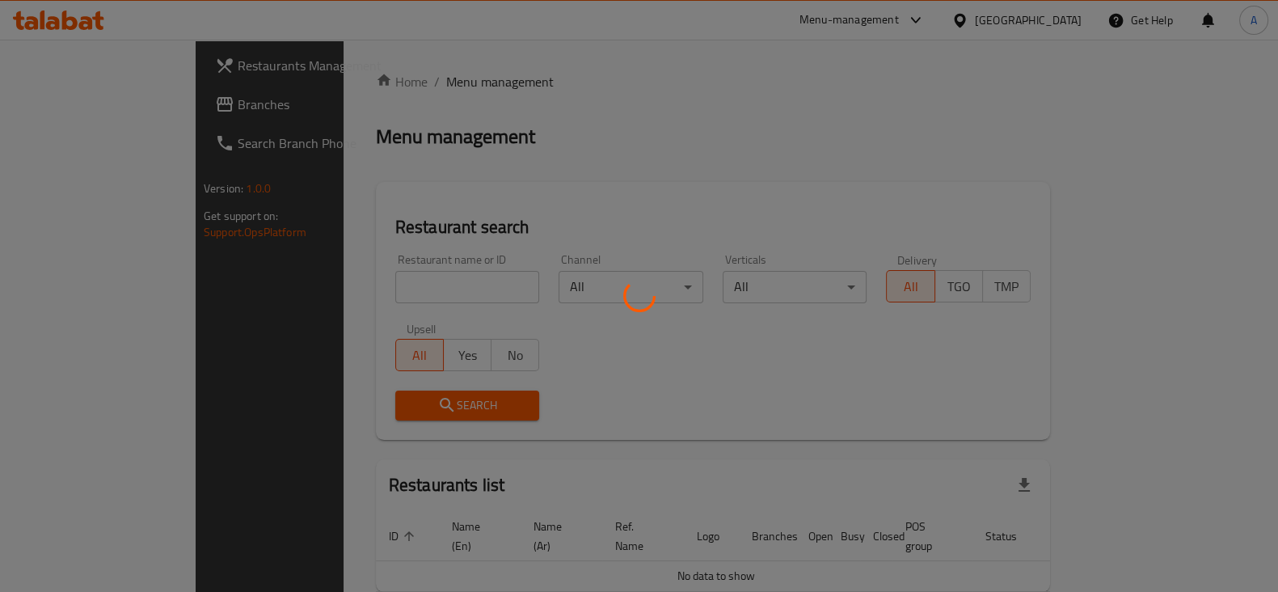
click at [89, 108] on div at bounding box center [639, 296] width 1278 height 592
click at [78, 107] on div at bounding box center [639, 296] width 1278 height 592
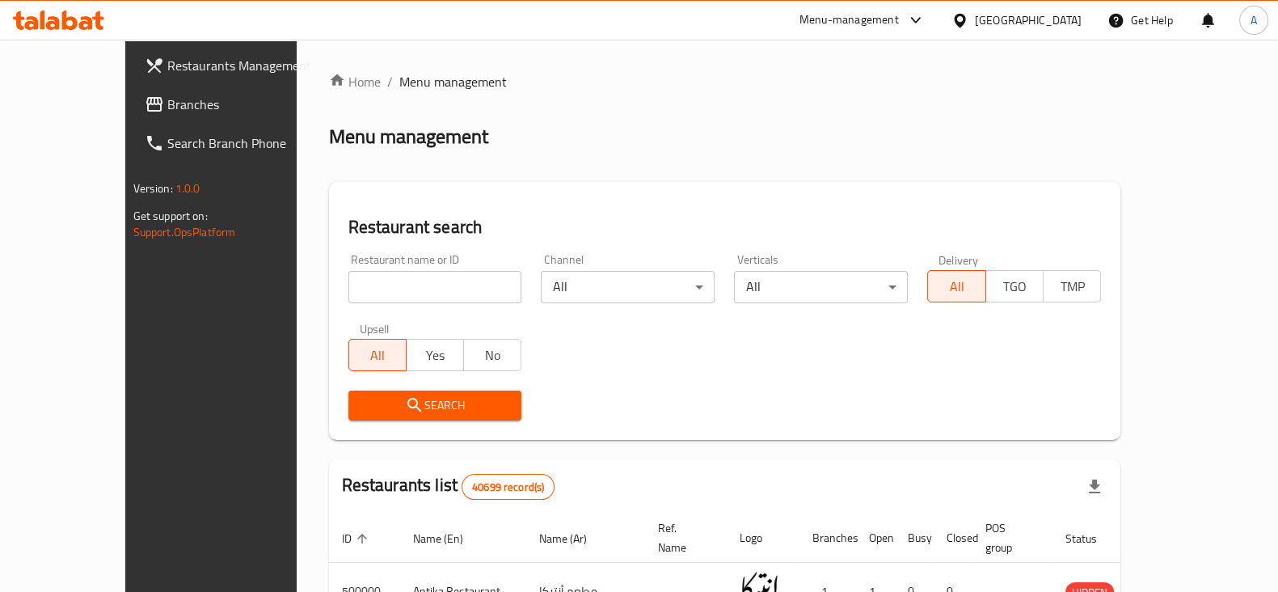
click at [167, 107] on span "Branches" at bounding box center [246, 104] width 158 height 19
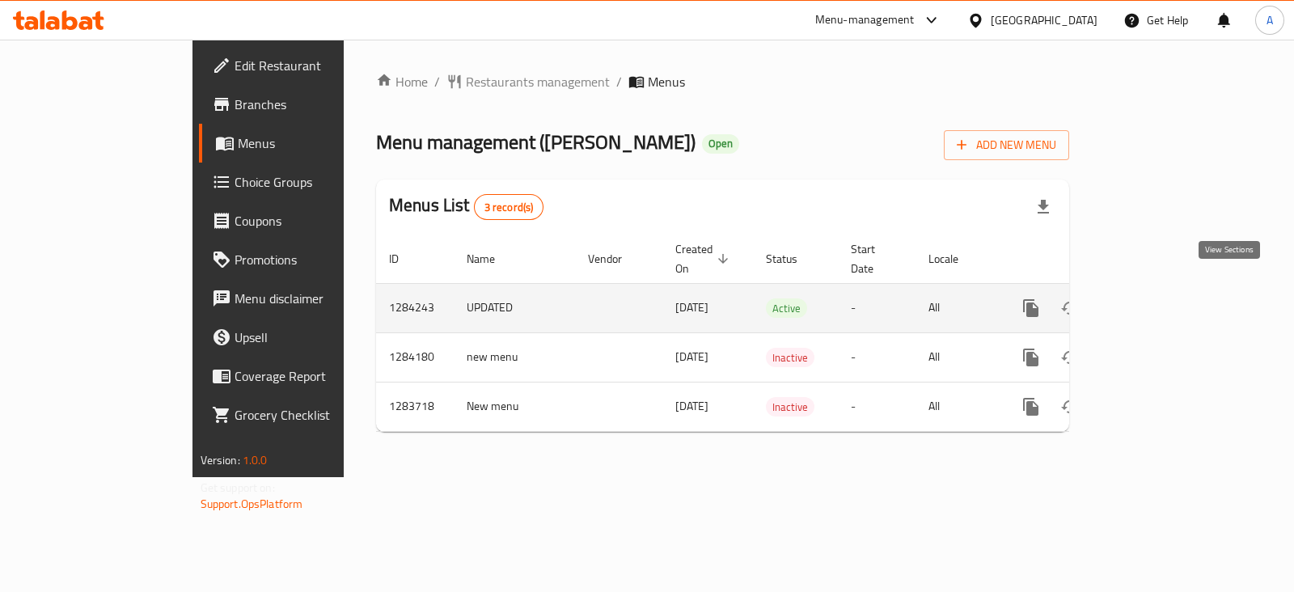
click at [1167, 289] on link "enhanced table" at bounding box center [1147, 308] width 39 height 39
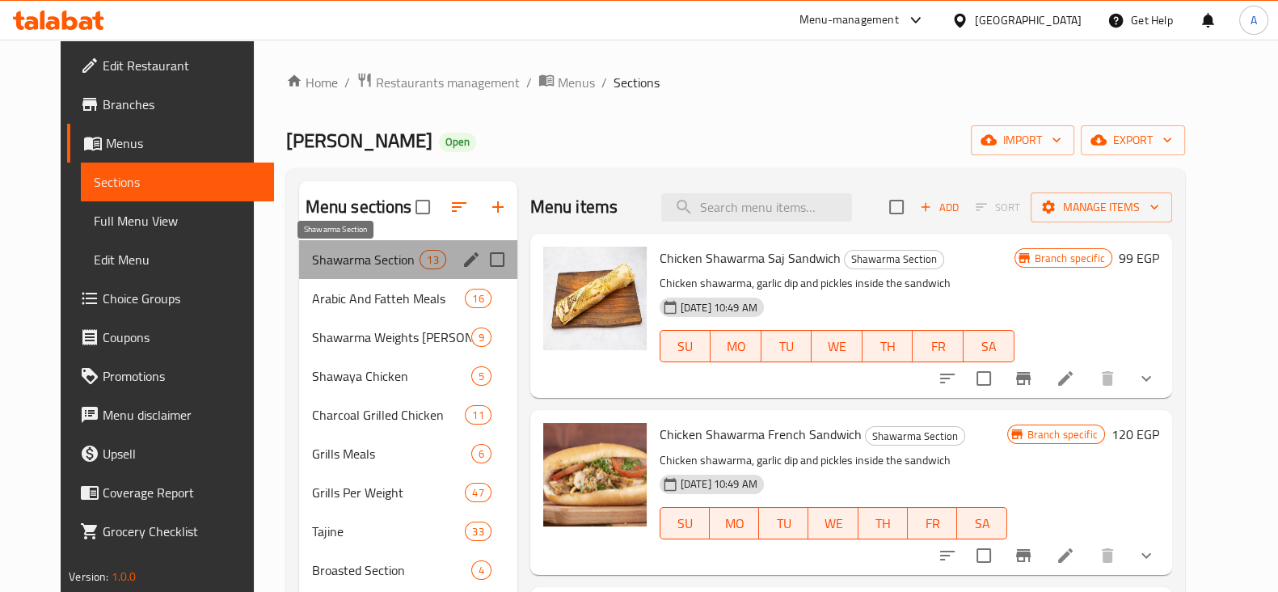
click at [384, 268] on span "Shawarma Section" at bounding box center [366, 259] width 108 height 19
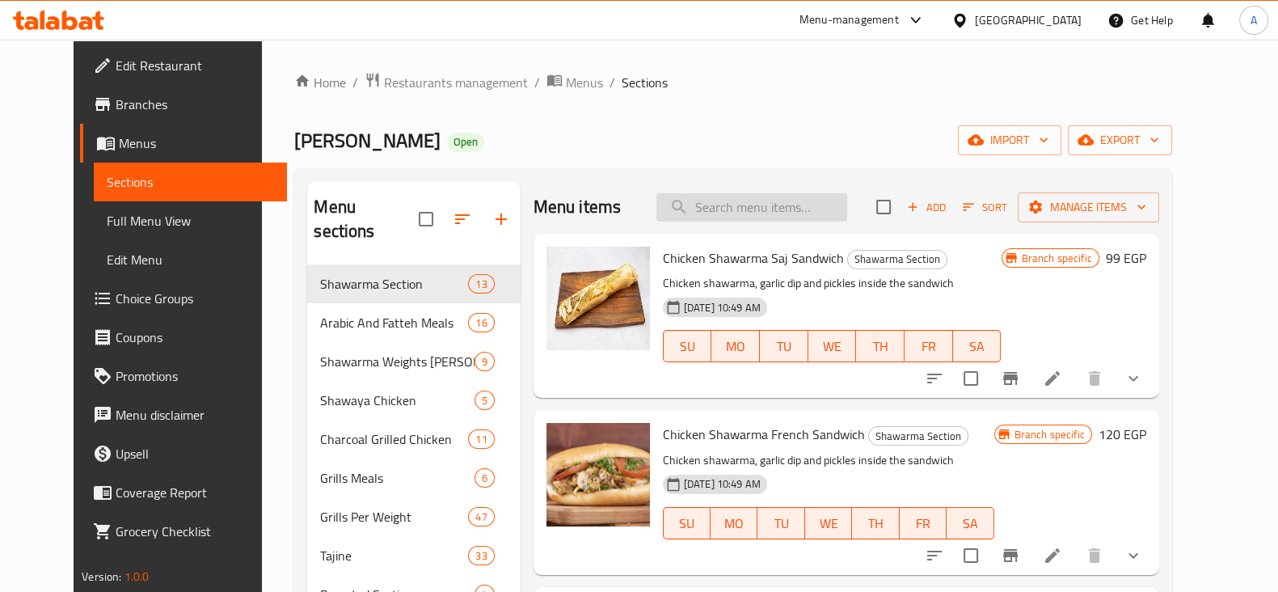
click at [728, 196] on input "search" at bounding box center [752, 207] width 191 height 28
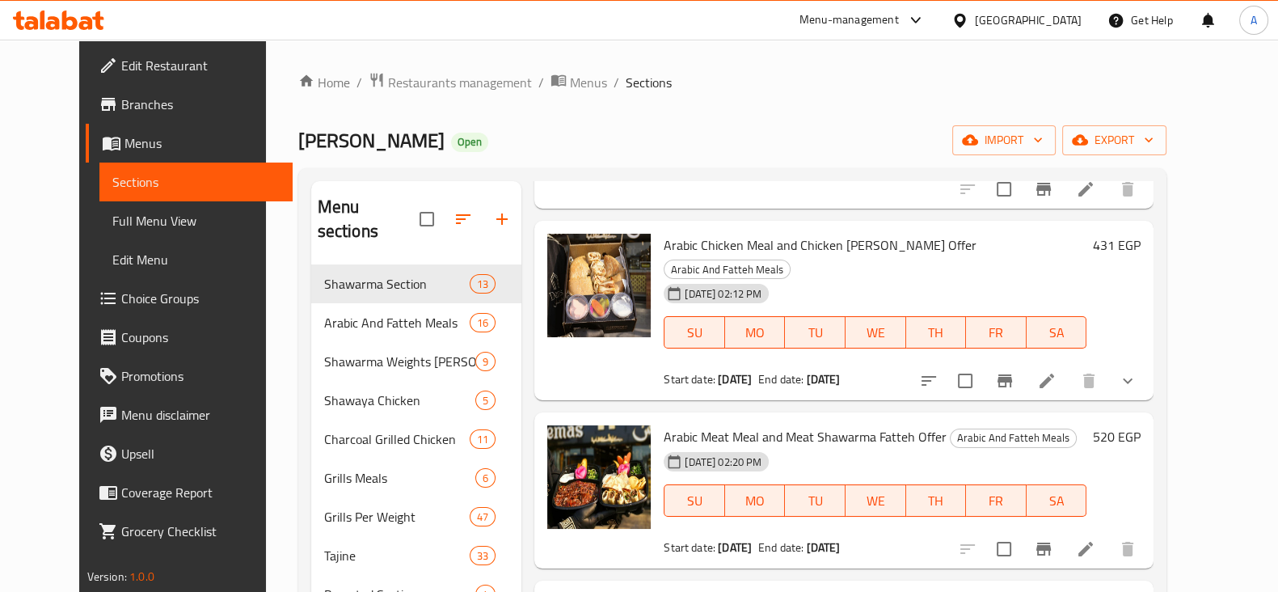
scroll to position [610, 0]
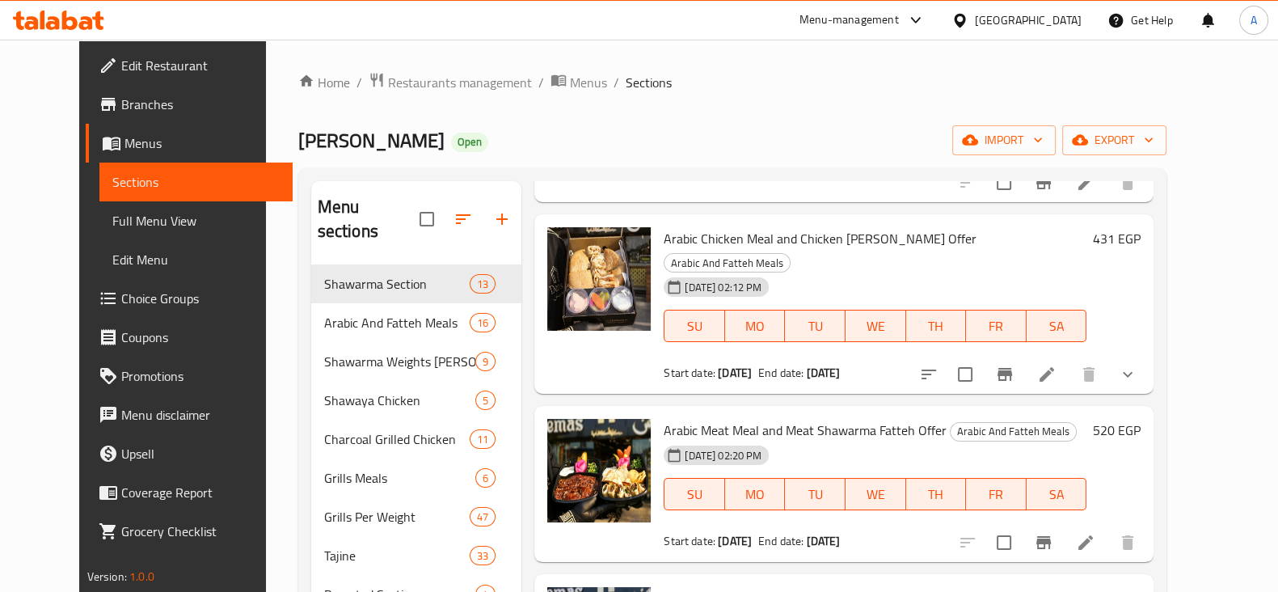
click at [811, 238] on span "Arabic Chicken Meal and Chicken Maria Offer" at bounding box center [820, 238] width 313 height 24
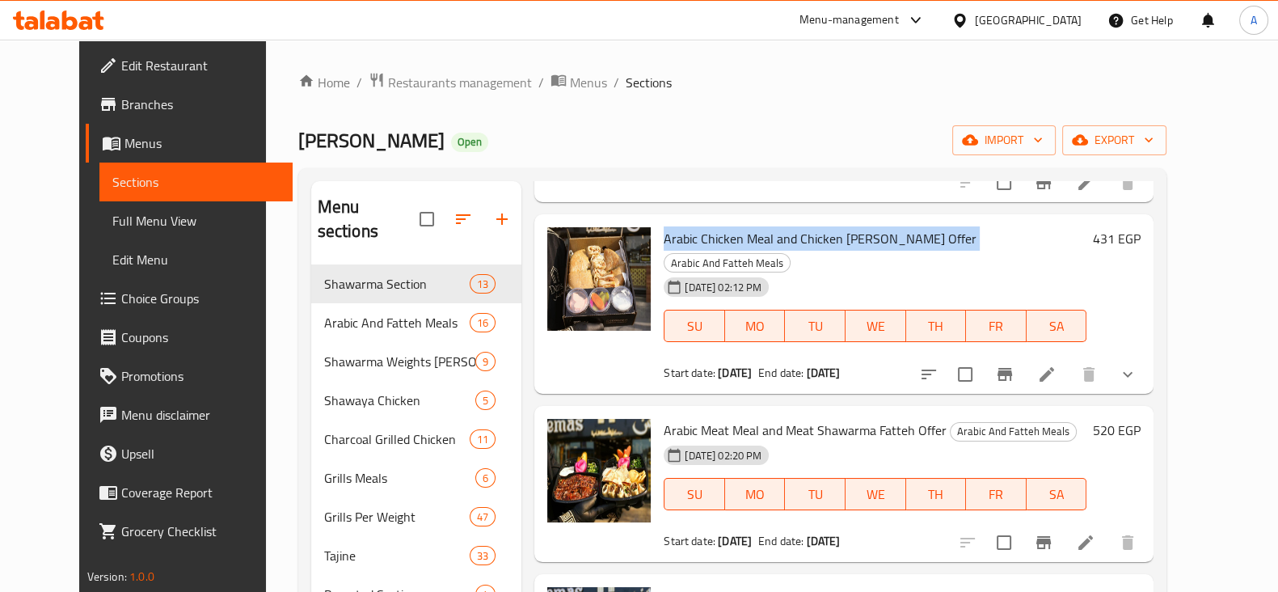
click at [811, 238] on span "Arabic Chicken Meal and Chicken Maria Offer" at bounding box center [820, 238] width 313 height 24
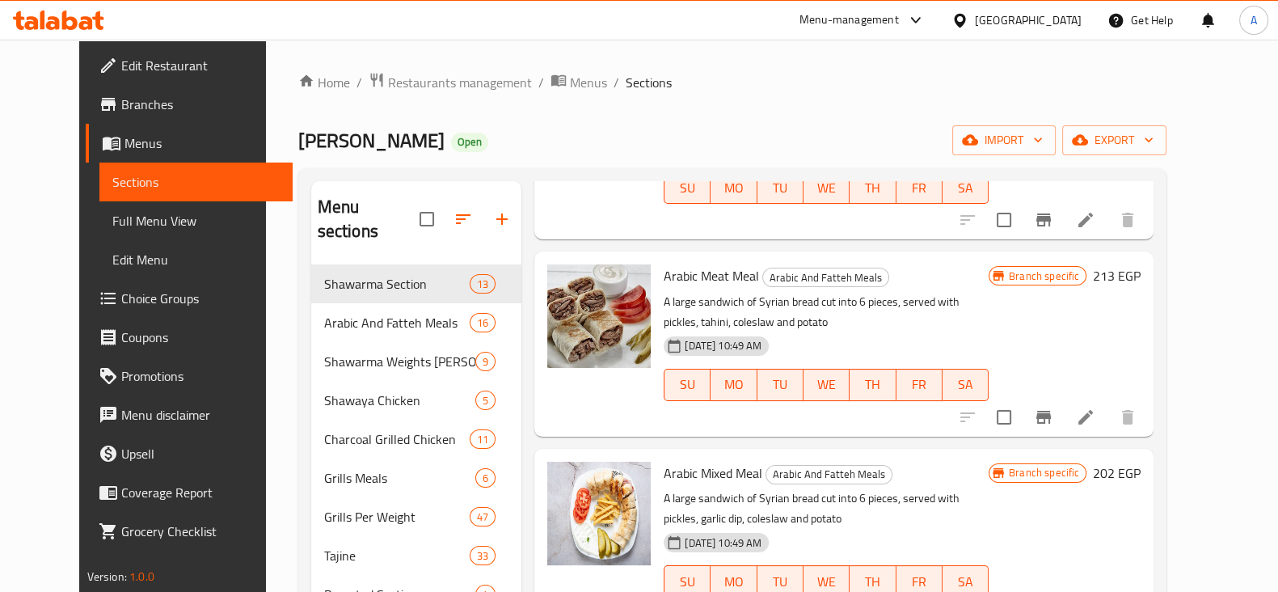
scroll to position [0, 0]
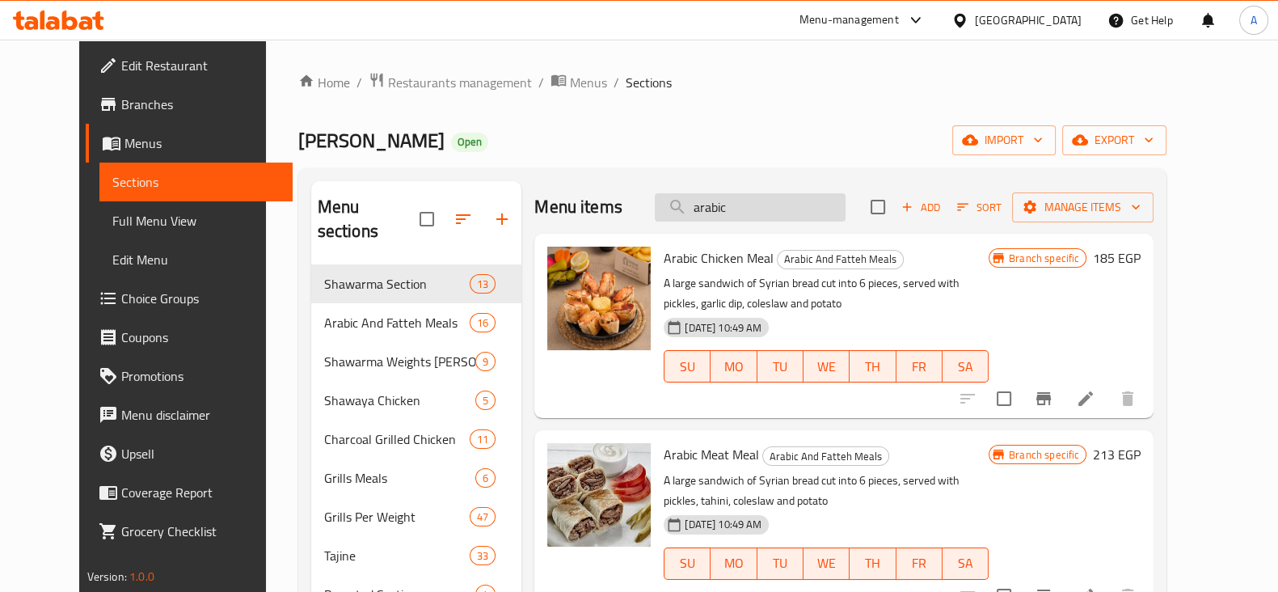
click at [804, 209] on input "arabic" at bounding box center [750, 207] width 191 height 28
click at [775, 213] on input "arabic" at bounding box center [750, 207] width 191 height 28
paste input "وجبة ربع فرخة مع ارز"
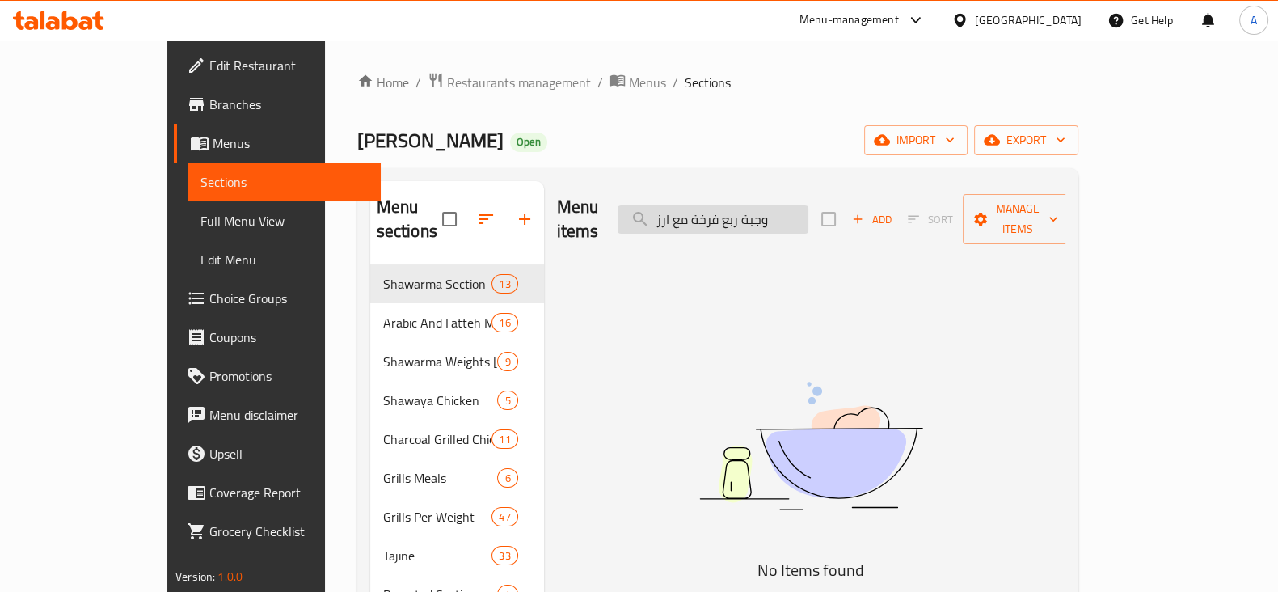
click at [771, 212] on input "وجبة ربع فرخة مع ارز" at bounding box center [713, 219] width 191 height 28
click at [771, 209] on input "وجبة ربع فرخة مع ارز" at bounding box center [713, 219] width 191 height 28
type input "وجبة ربع مع ارز"
click at [771, 209] on input "وجبة ربع مع ارز" at bounding box center [713, 219] width 191 height 28
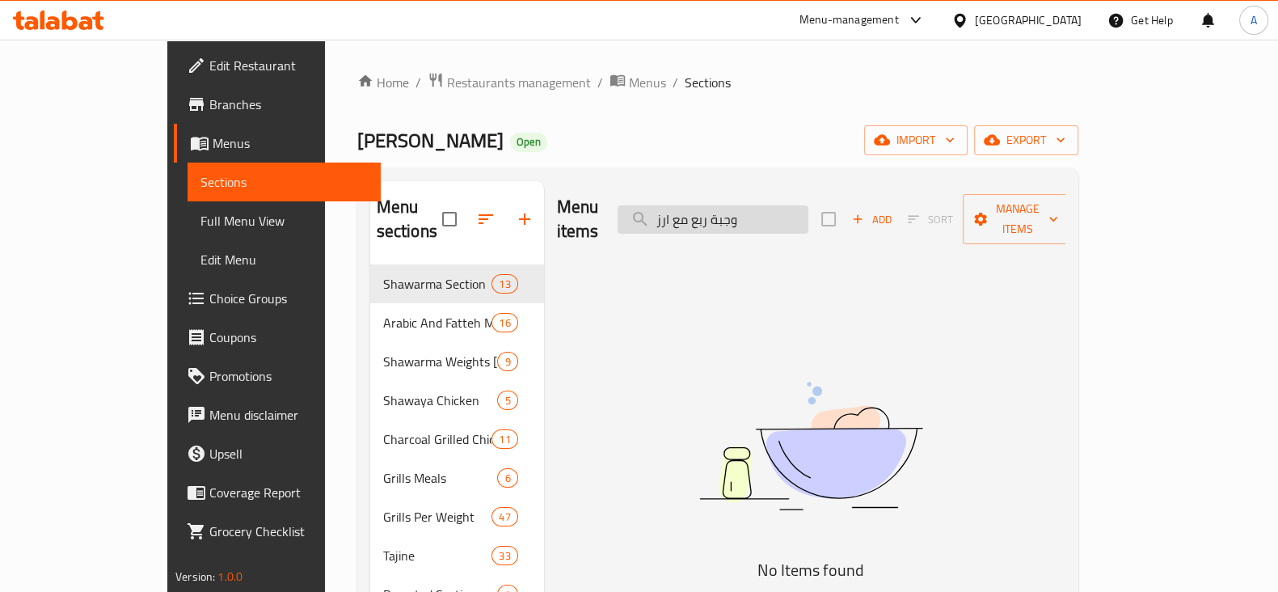
click at [771, 209] on input "وجبة ربع مع ارز" at bounding box center [713, 219] width 191 height 28
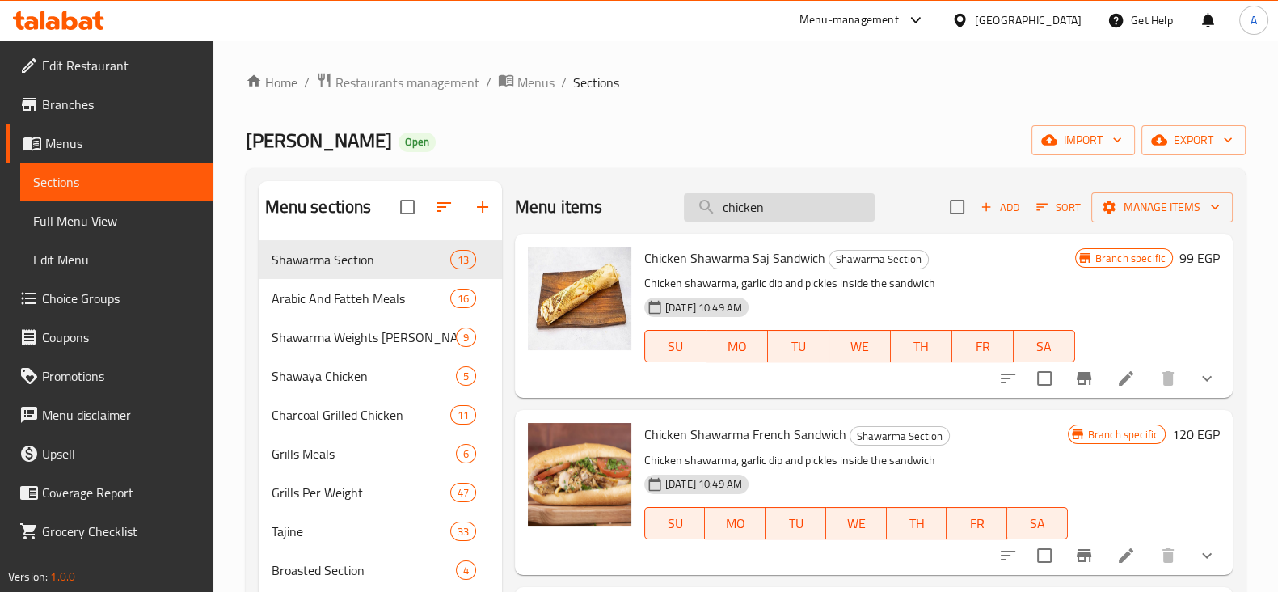
click at [715, 206] on input "chicken" at bounding box center [779, 207] width 191 height 28
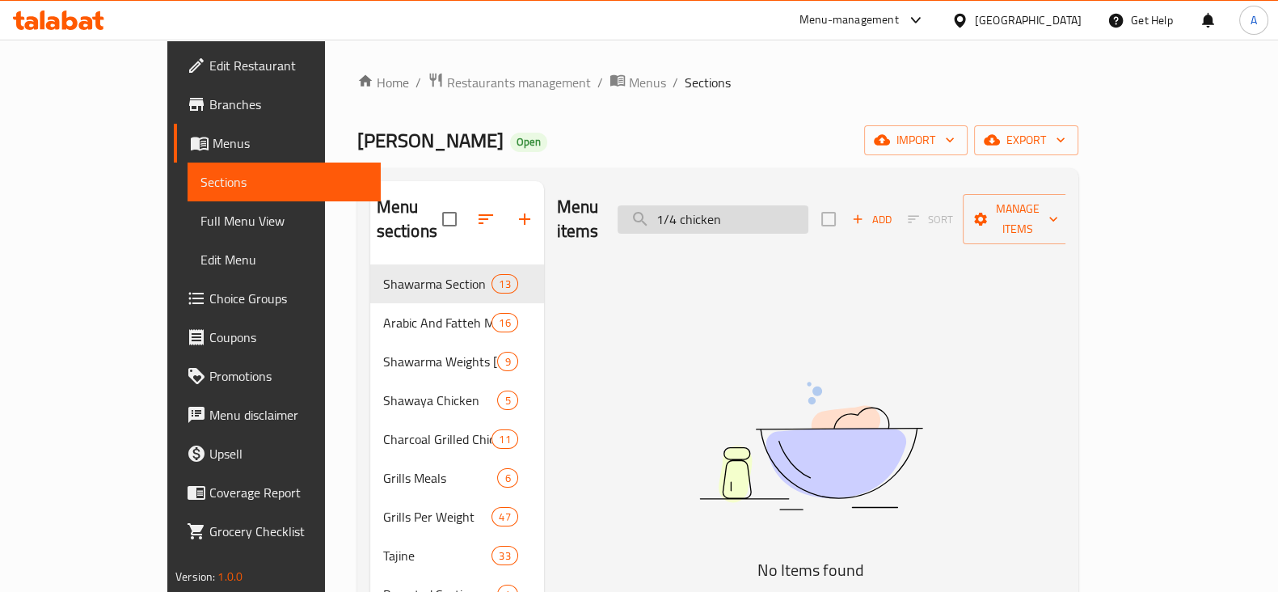
click at [752, 205] on input "1/4 chicken" at bounding box center [713, 219] width 191 height 28
drag, startPoint x: 747, startPoint y: 204, endPoint x: 673, endPoint y: 220, distance: 76.1
click at [673, 220] on div "Menu items 1/4 chicken Add Sort Manage items" at bounding box center [811, 219] width 509 height 77
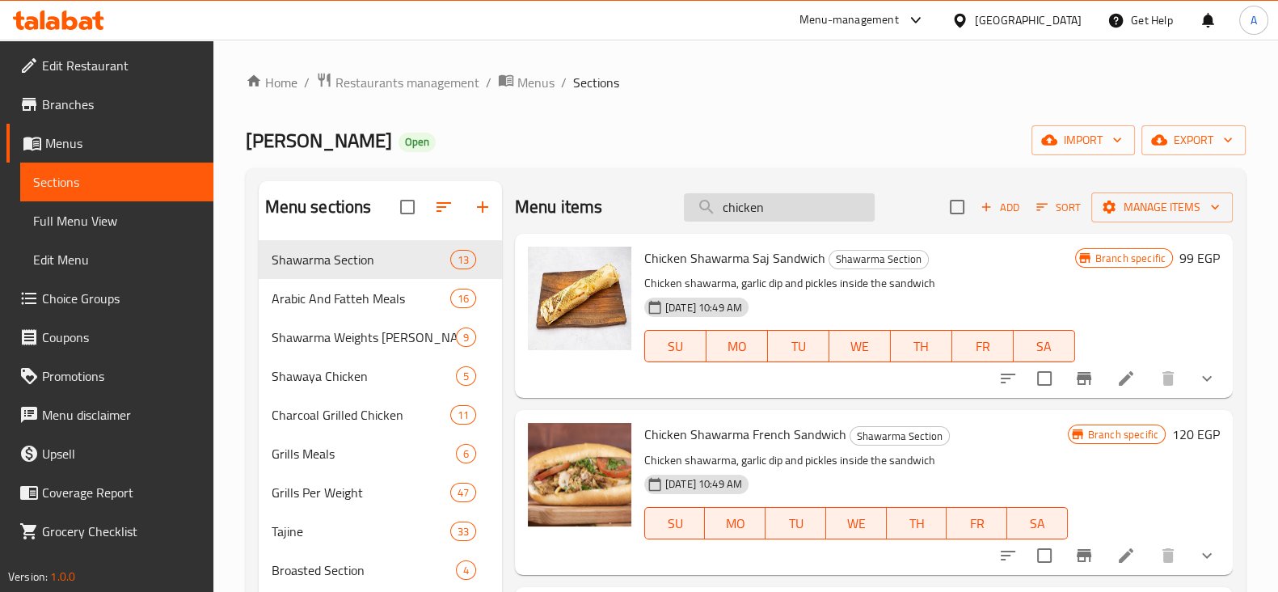
click at [790, 205] on input "chicken" at bounding box center [779, 207] width 191 height 28
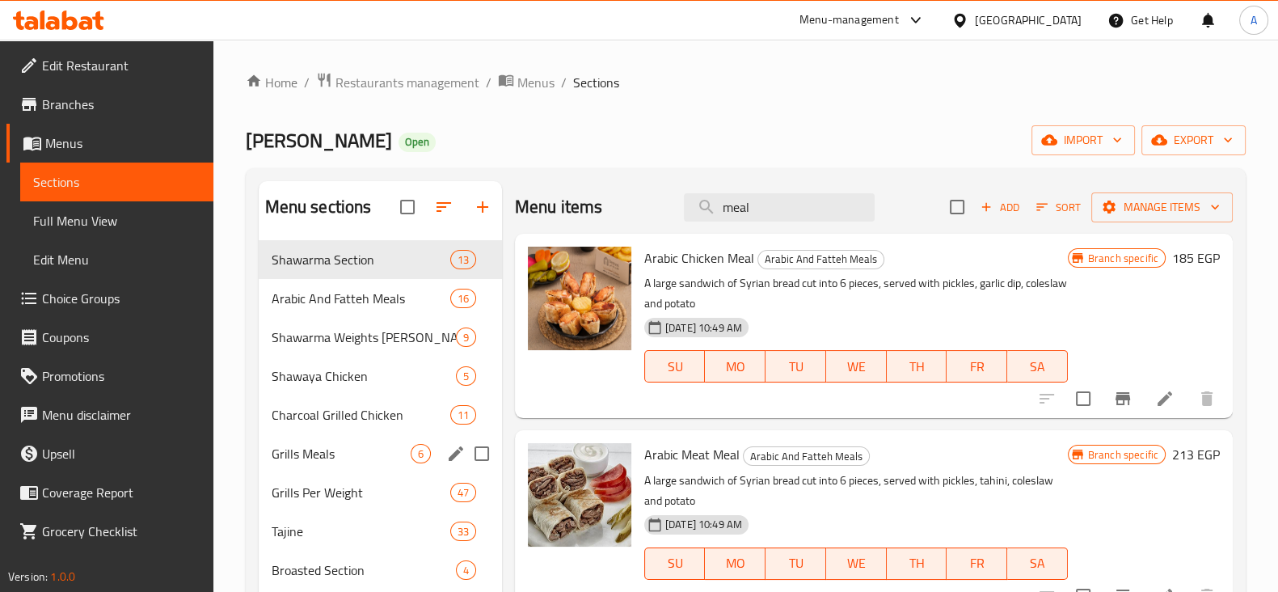
type input "meal"
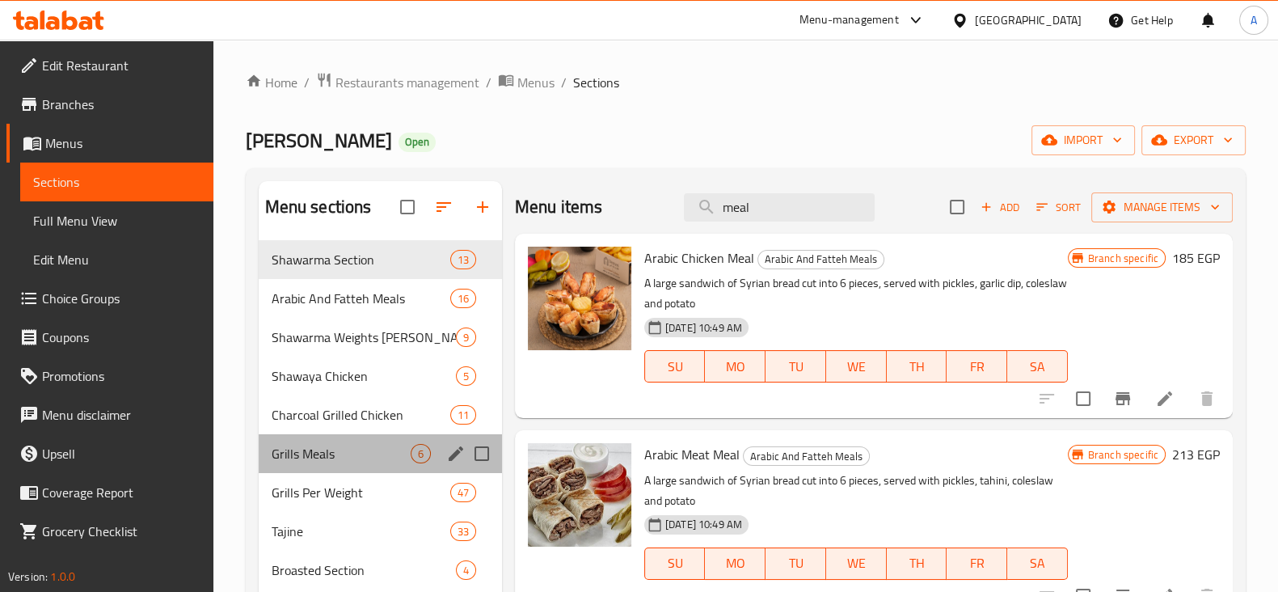
click at [345, 464] on div "Grills Meals 6" at bounding box center [380, 453] width 243 height 39
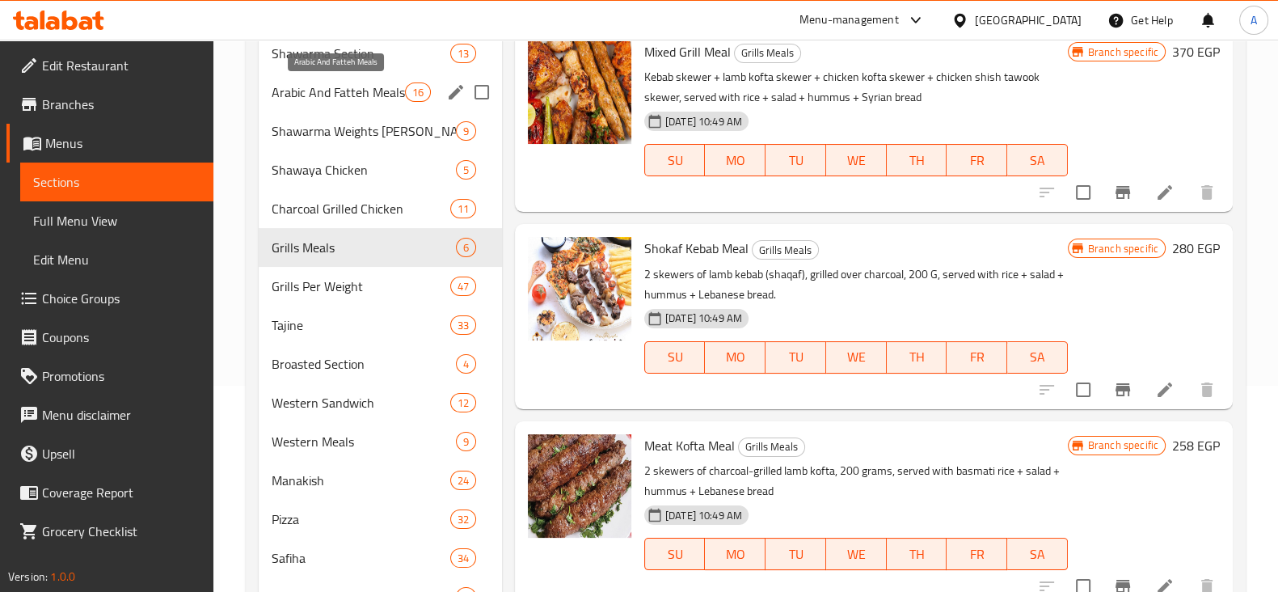
scroll to position [56, 0]
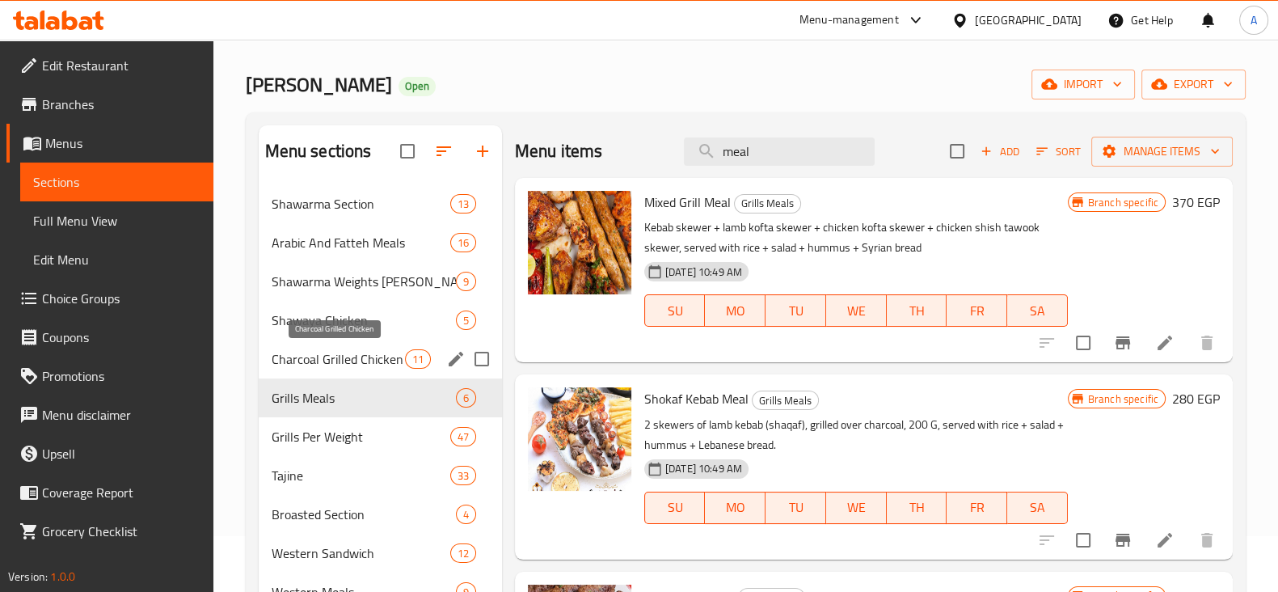
click at [310, 361] on span "Charcoal Grilled Chicken" at bounding box center [338, 358] width 133 height 19
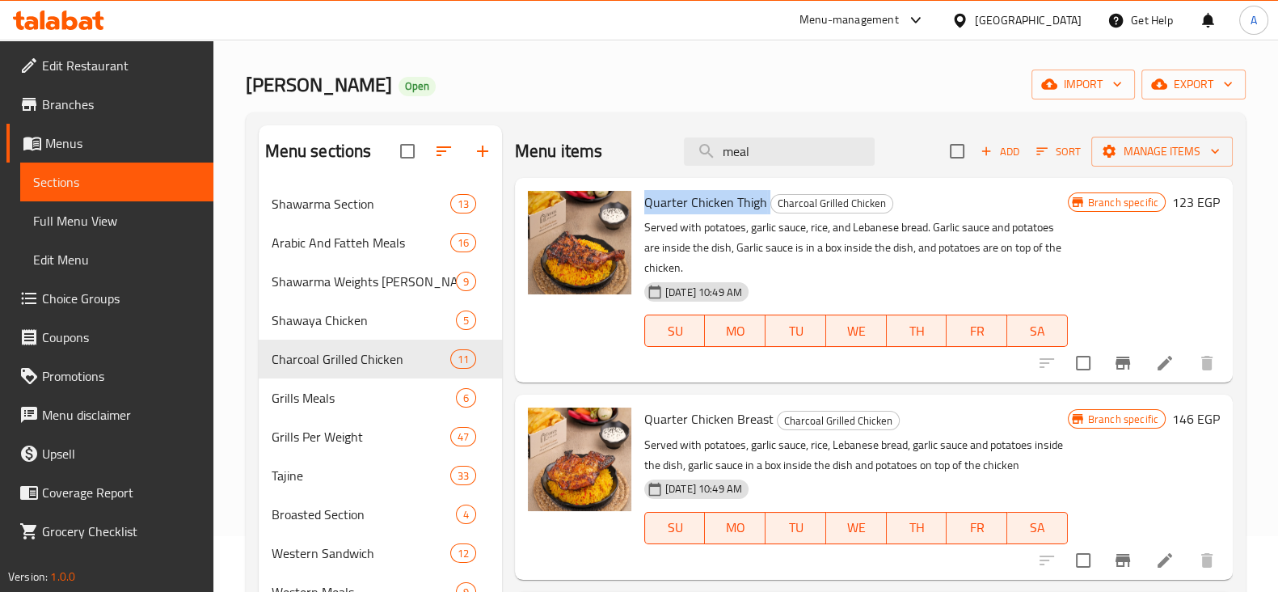
drag, startPoint x: 637, startPoint y: 200, endPoint x: 765, endPoint y: 197, distance: 127.8
click at [765, 197] on div "Quarter Chicken Thigh Charcoal Grilled Chicken Served with potatoes, garlic sau…" at bounding box center [856, 280] width 437 height 192
click at [358, 315] on span "Shawaya Chicken" at bounding box center [341, 319] width 139 height 19
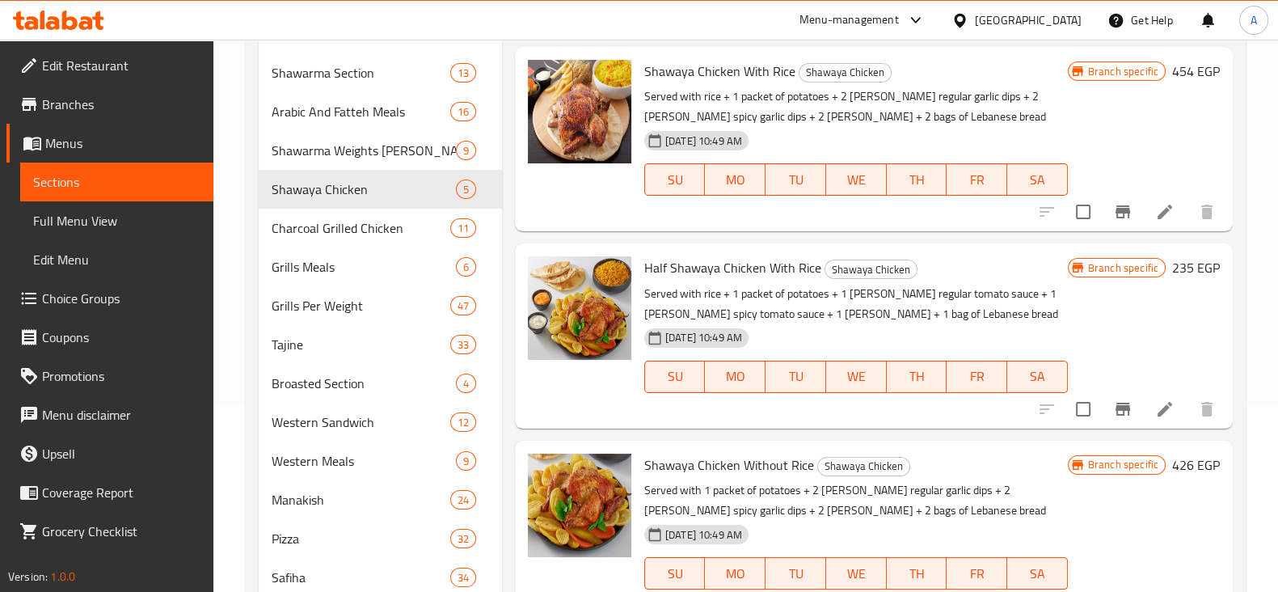
scroll to position [56, 0]
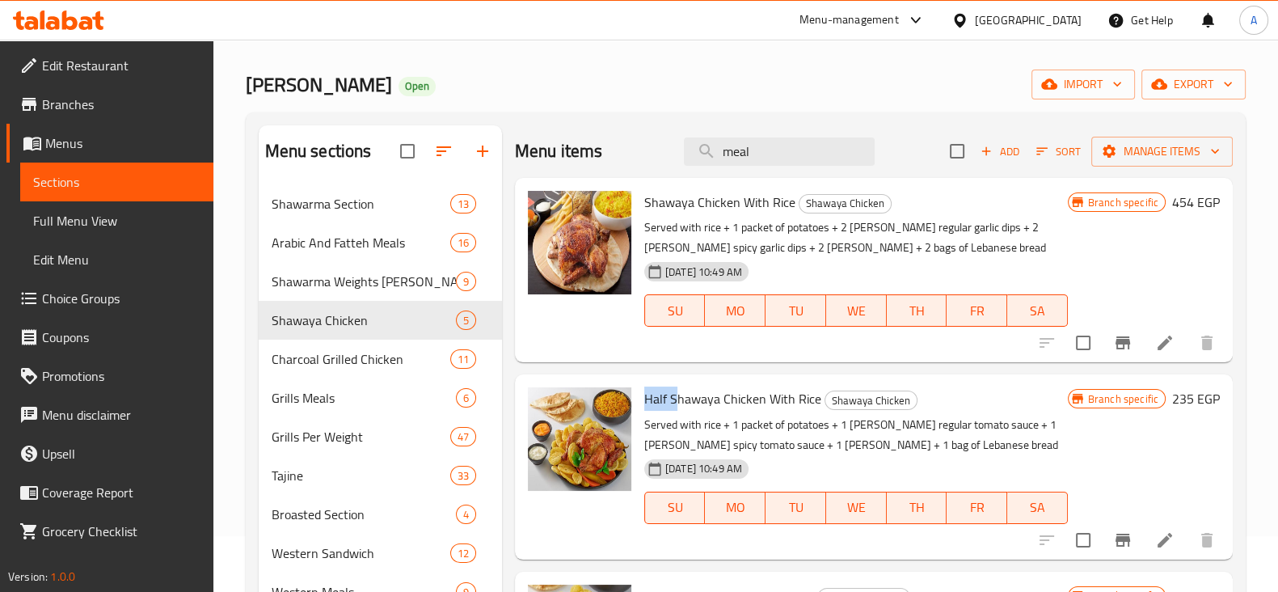
drag, startPoint x: 661, startPoint y: 391, endPoint x: 674, endPoint y: 392, distance: 13.0
click at [674, 392] on span "Half Shawaya Chicken With Rice" at bounding box center [732, 399] width 177 height 24
drag, startPoint x: 643, startPoint y: 200, endPoint x: 727, endPoint y: 197, distance: 84.1
click at [727, 197] on div "Shawaya Chicken With Rice Shawaya Chicken Served with rice + 1 packet of potato…" at bounding box center [856, 269] width 437 height 171
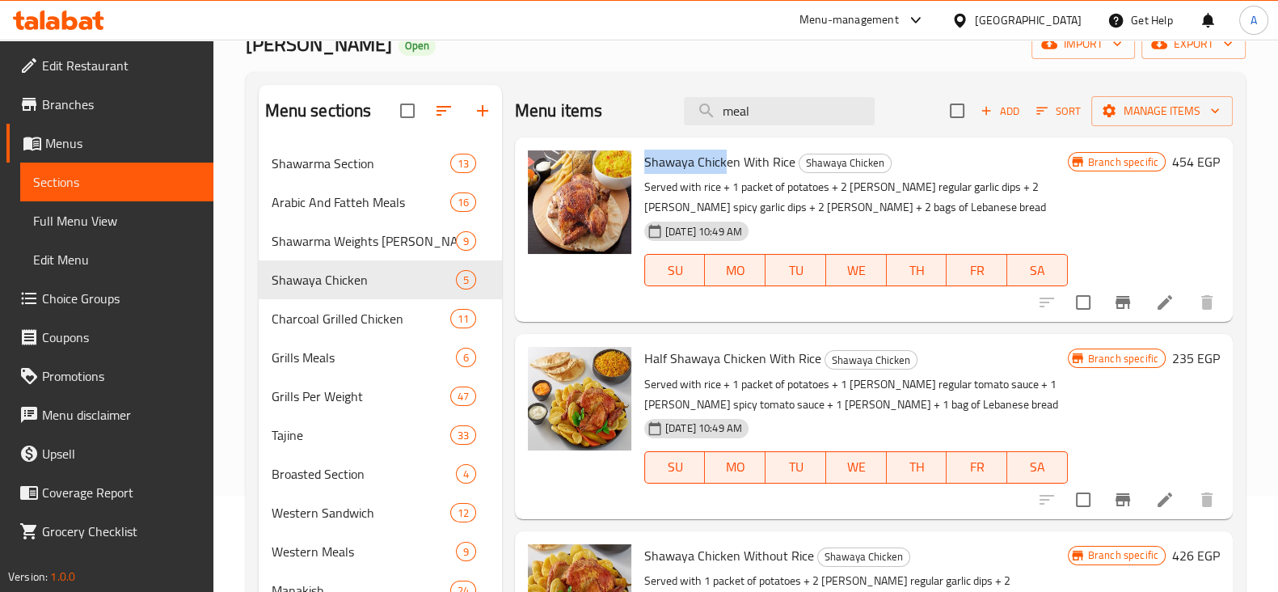
scroll to position [0, 0]
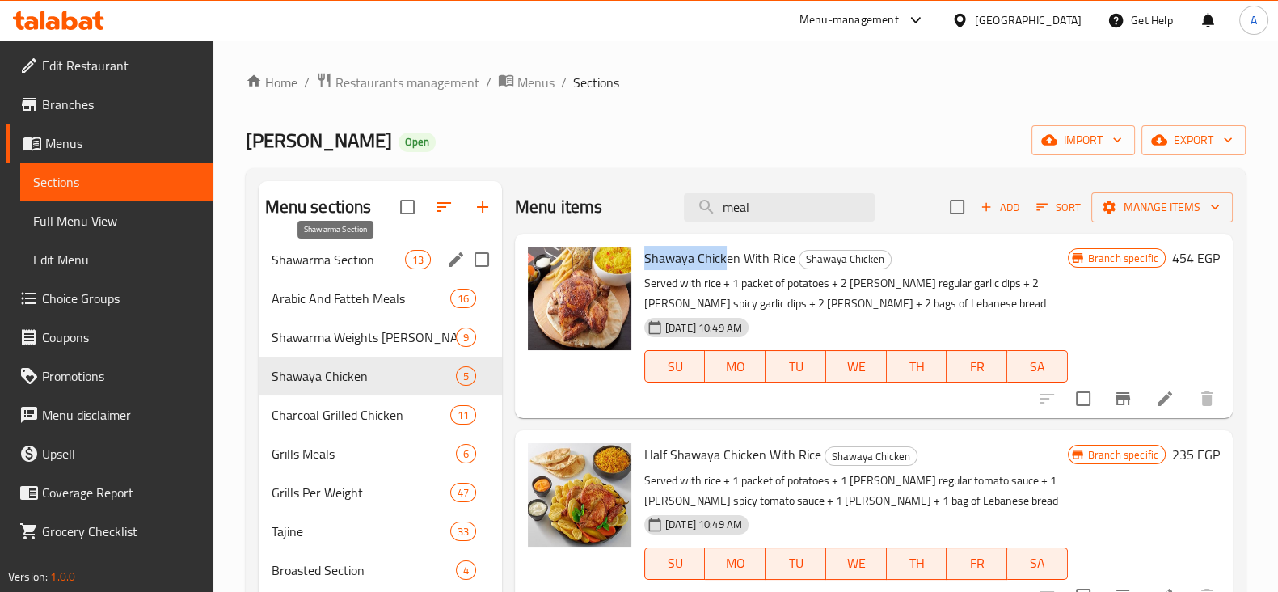
click at [322, 266] on span "Shawarma Section" at bounding box center [338, 259] width 133 height 19
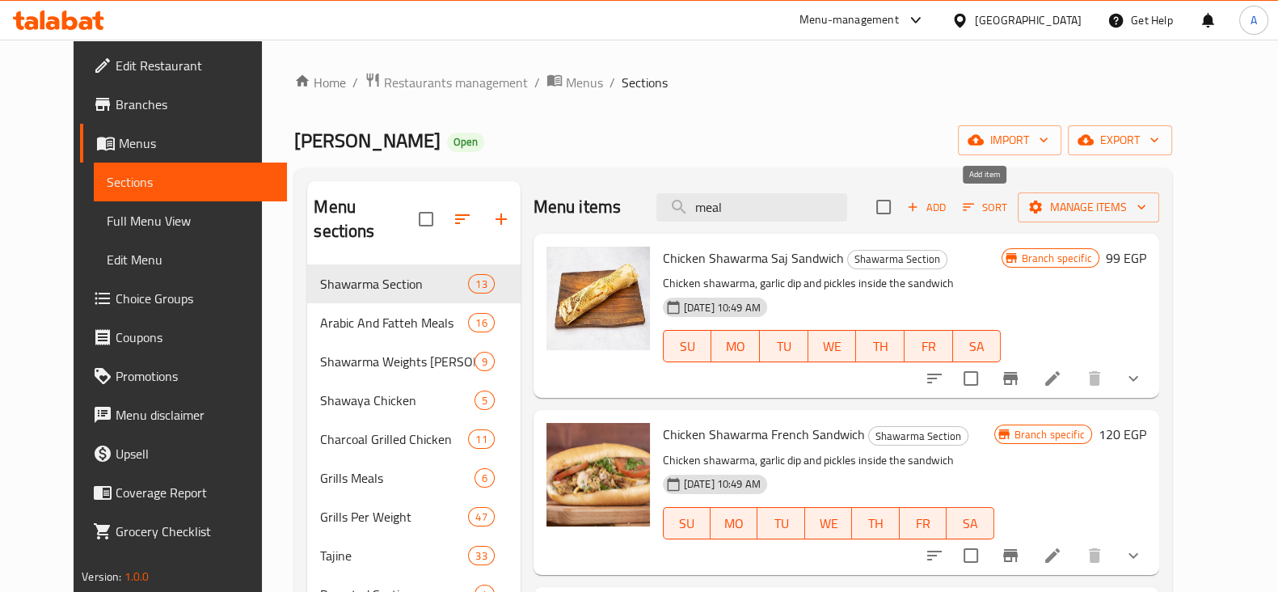
click at [920, 206] on icon "button" at bounding box center [913, 207] width 15 height 15
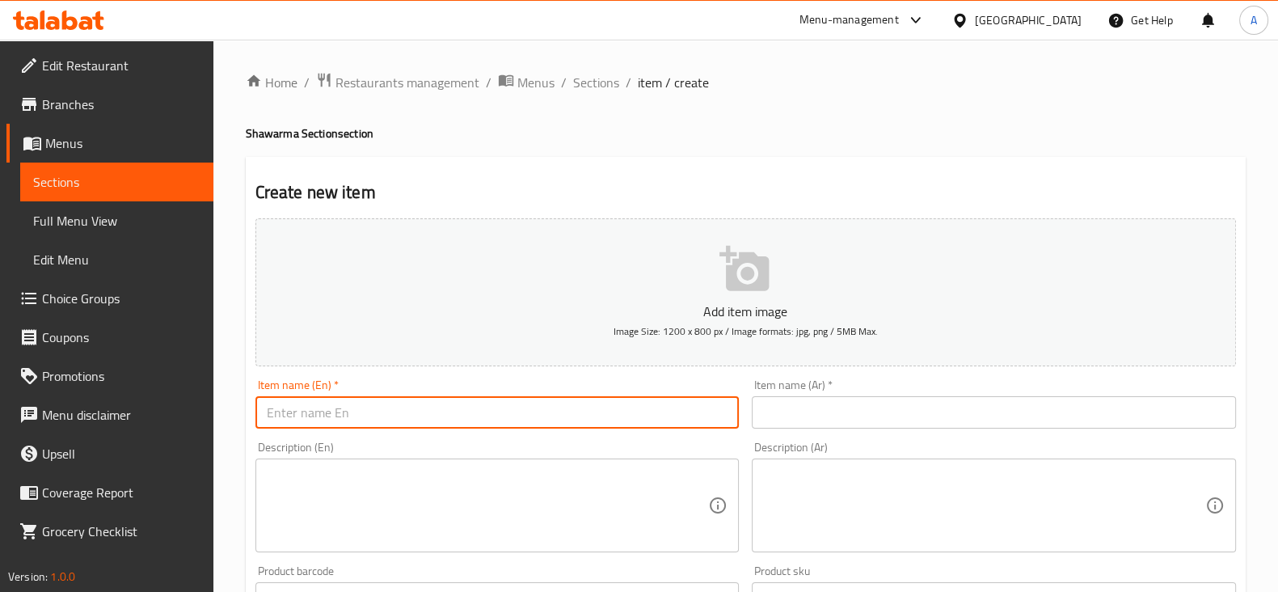
click at [349, 420] on input "text" at bounding box center [498, 412] width 484 height 32
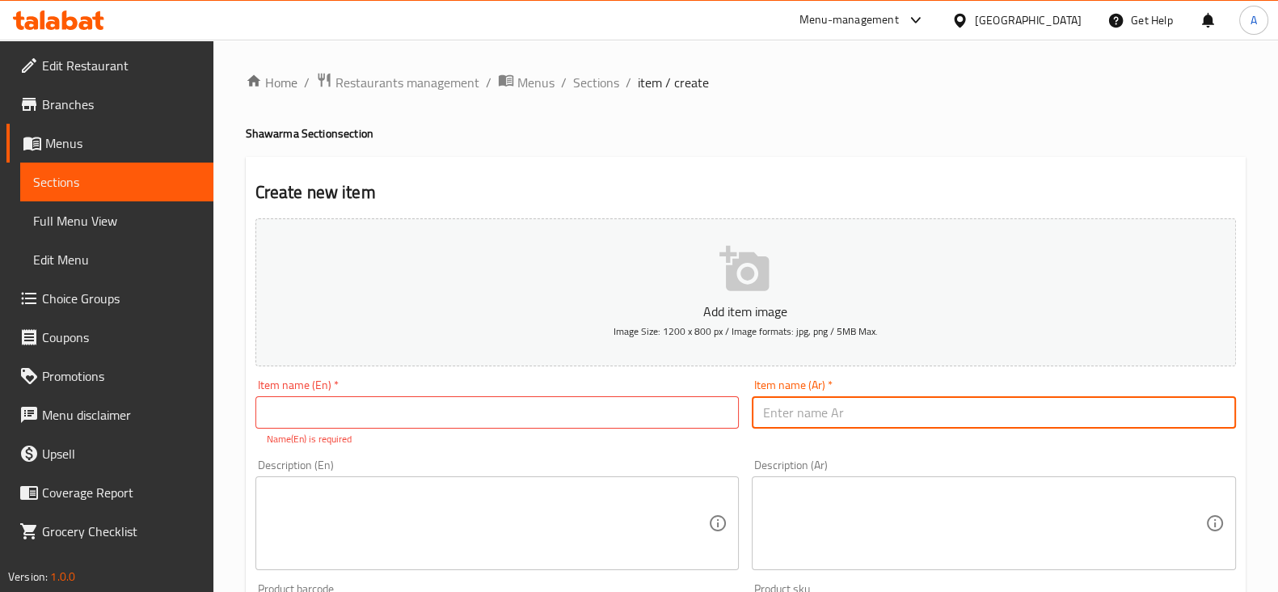
click at [851, 408] on input "text" at bounding box center [994, 412] width 484 height 32
paste input "وجبة عربي فراخ + ماريا فراخ"
click at [759, 418] on input "وجبة عربي فراخ + ماريا فراخ" at bounding box center [994, 412] width 484 height 32
click at [818, 410] on input "عرض وجبة عربي فراخ + ماريا فراخ" at bounding box center [994, 412] width 484 height 32
type input "عرض وجبة عربي فراخ + ماريا فراخ"
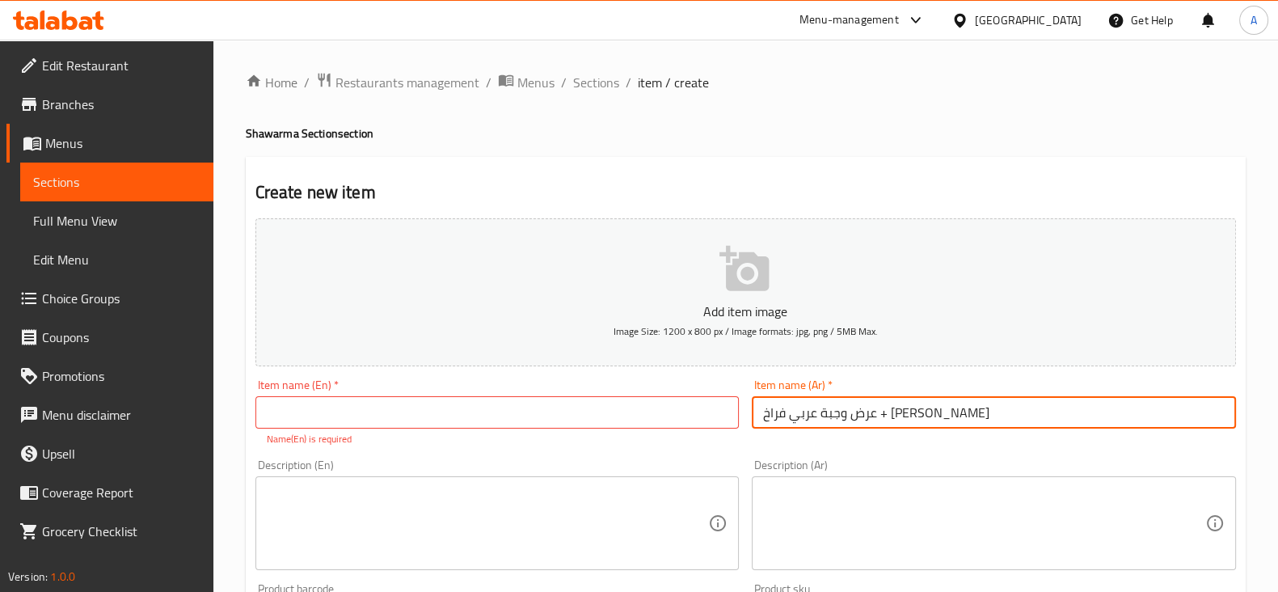
click at [466, 418] on input "text" at bounding box center [498, 412] width 484 height 32
click at [893, 403] on input "عرض وجبة عربي فراخ + ماريا فراخ" at bounding box center [994, 412] width 484 height 32
click at [435, 390] on div "Item name (En)   * Item name (En) * Name(En) is required" at bounding box center [498, 412] width 484 height 67
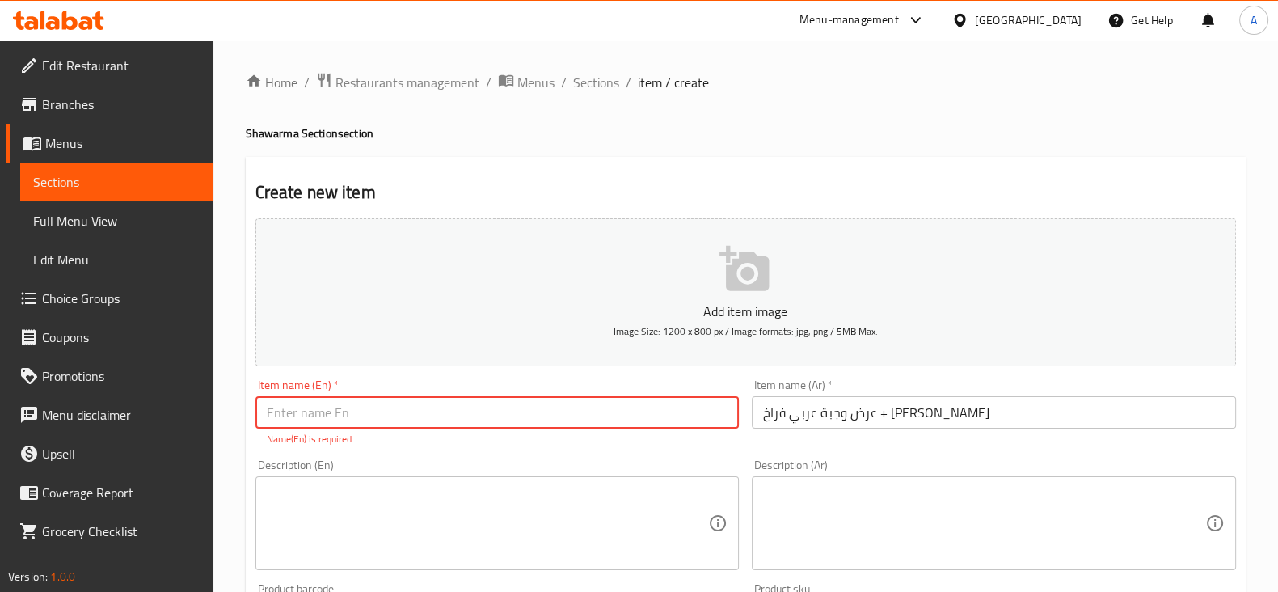
click at [435, 400] on input "text" at bounding box center [498, 412] width 484 height 32
paste input "Arabic Chicken + Maria Chicken Meal Deal"
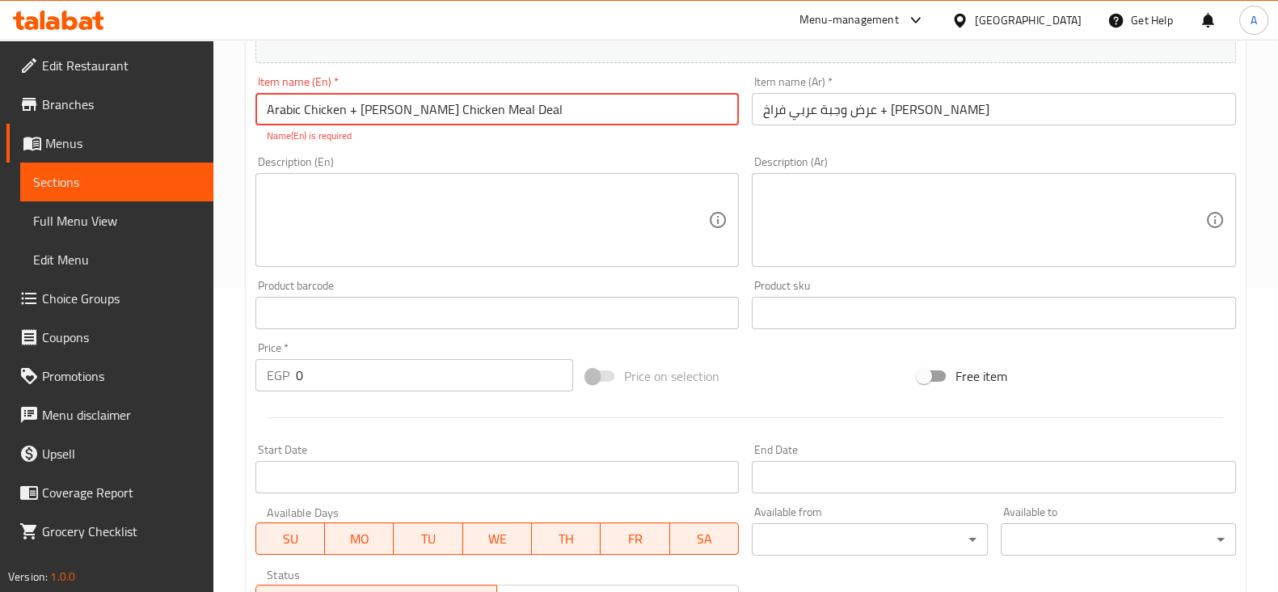
type input "Arabic Chicken + Maria Chicken Meal Deal"
click at [353, 307] on input "text" at bounding box center [498, 313] width 484 height 32
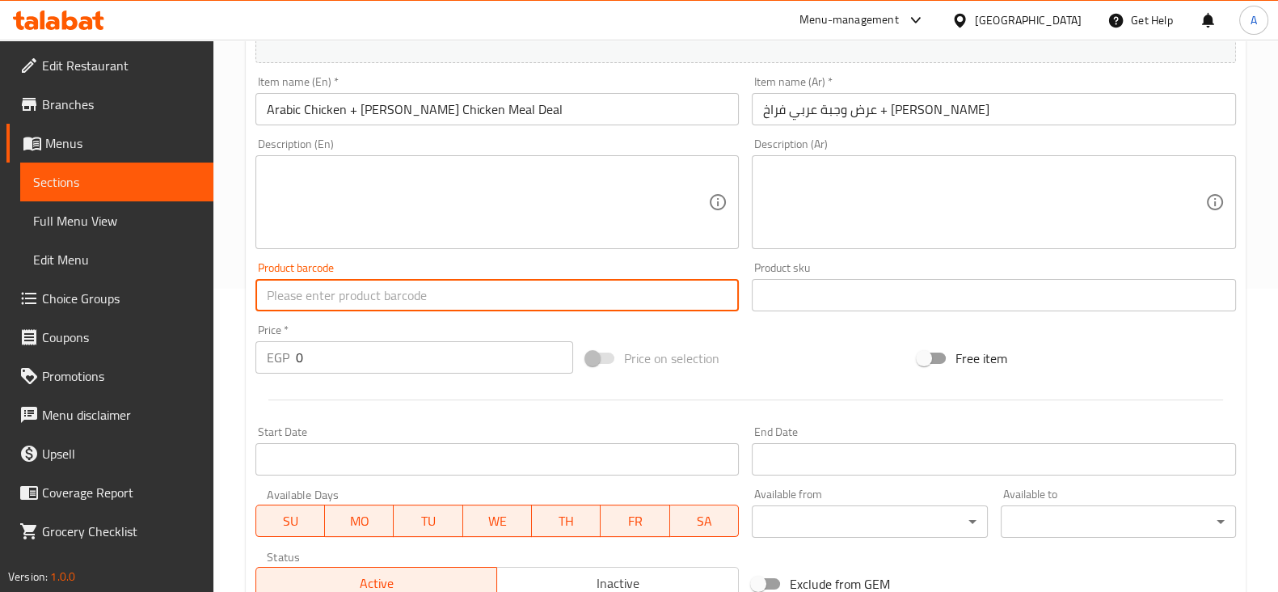
click at [335, 353] on input "0" at bounding box center [435, 357] width 278 height 32
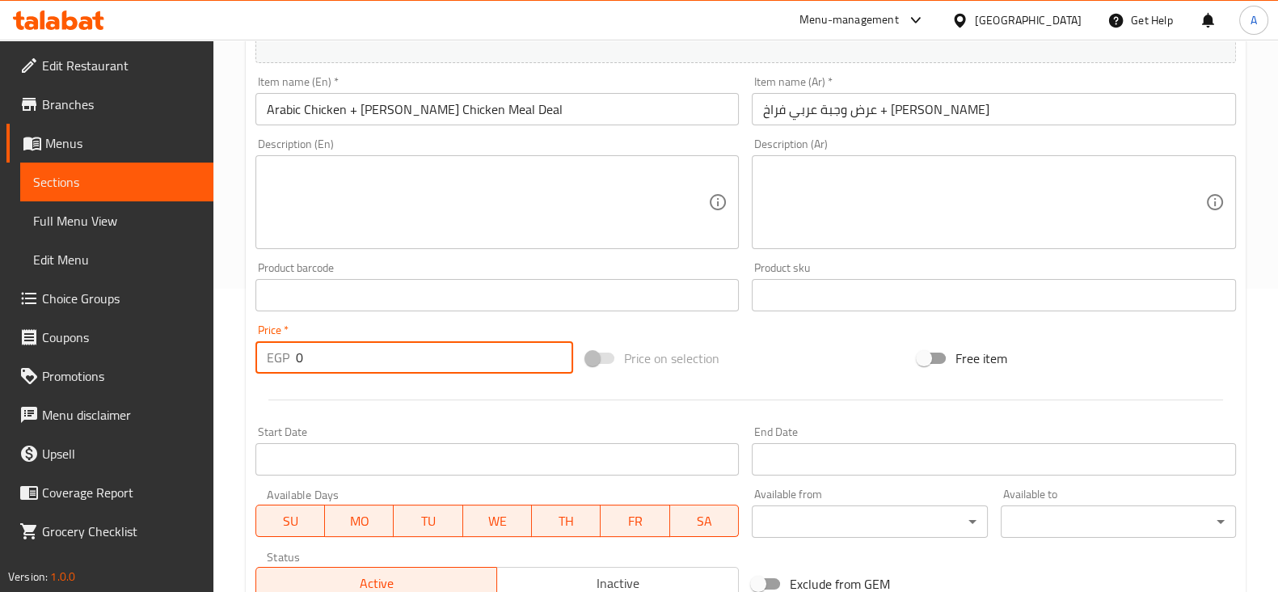
click at [335, 353] on input "0" at bounding box center [435, 357] width 278 height 32
type input "431"
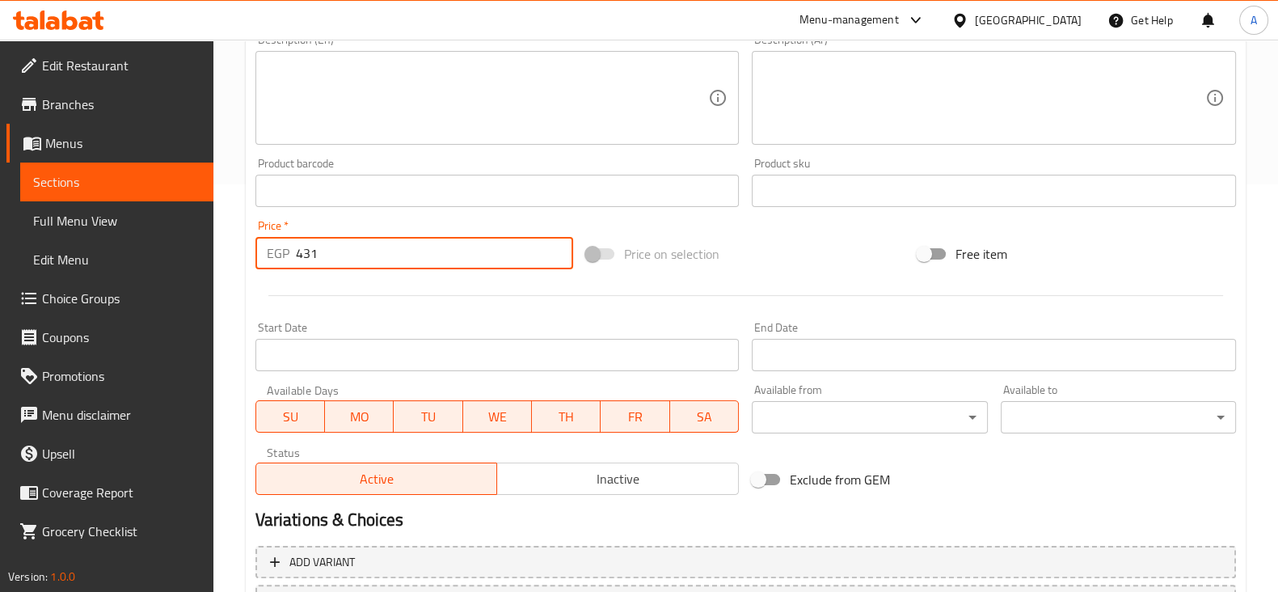
scroll to position [505, 0]
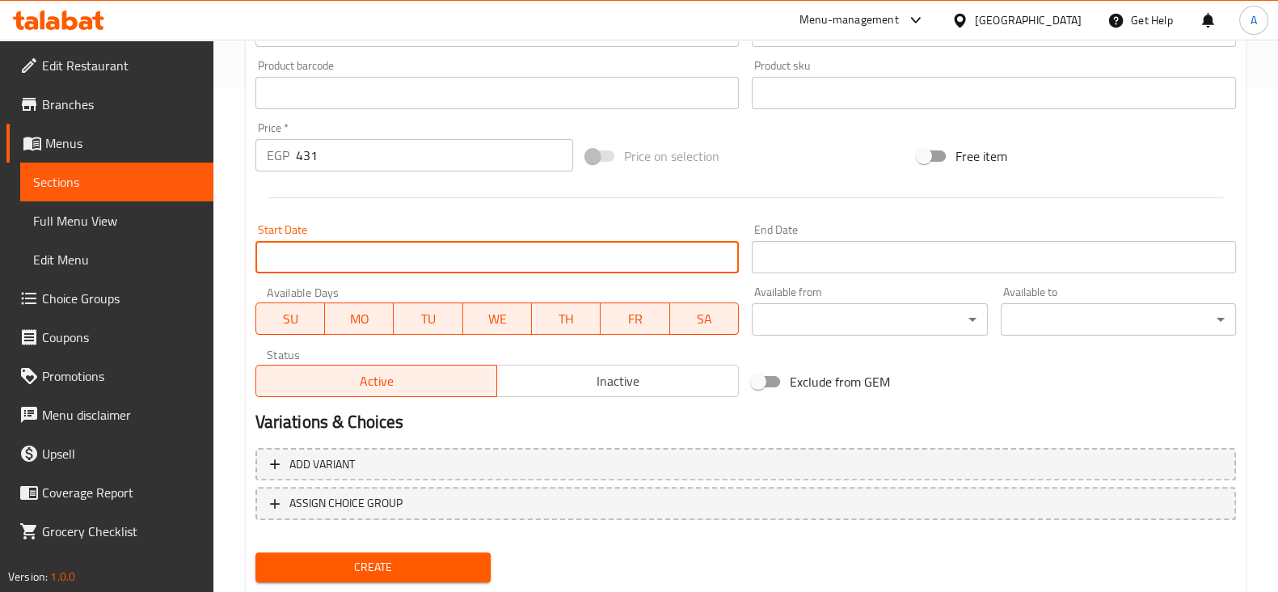
click at [539, 247] on input "Start Date" at bounding box center [498, 257] width 484 height 32
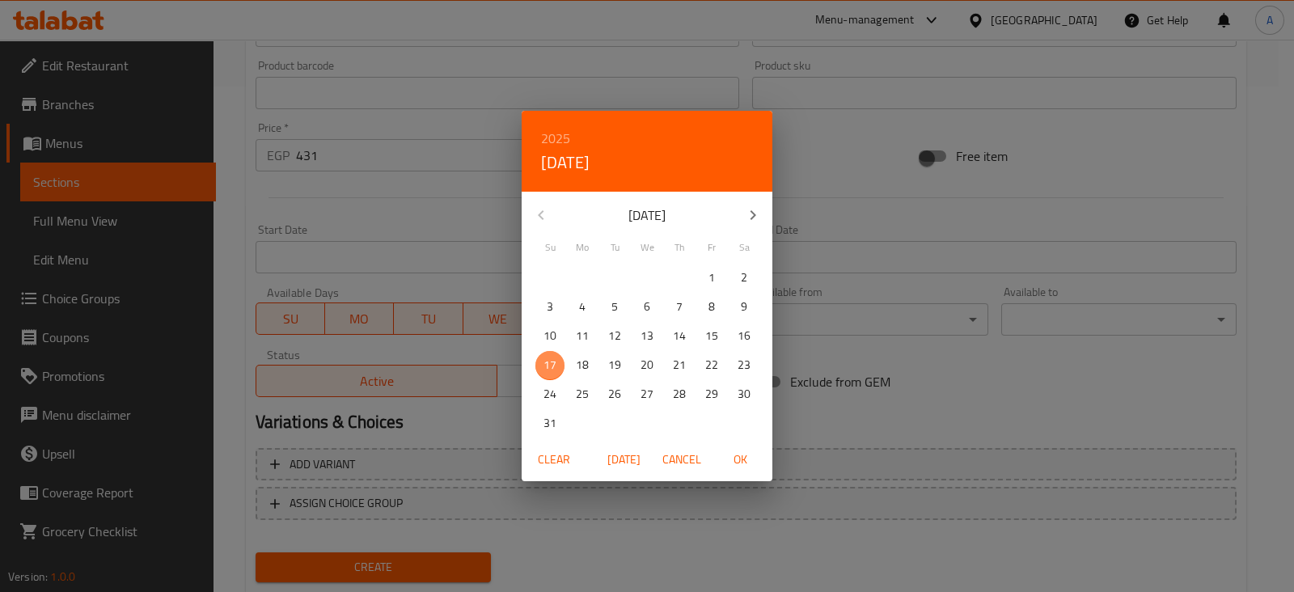
click at [554, 360] on p "17" at bounding box center [549, 365] width 13 height 20
click at [743, 464] on span "OK" at bounding box center [739, 460] width 39 height 20
type input "17-08-2025"
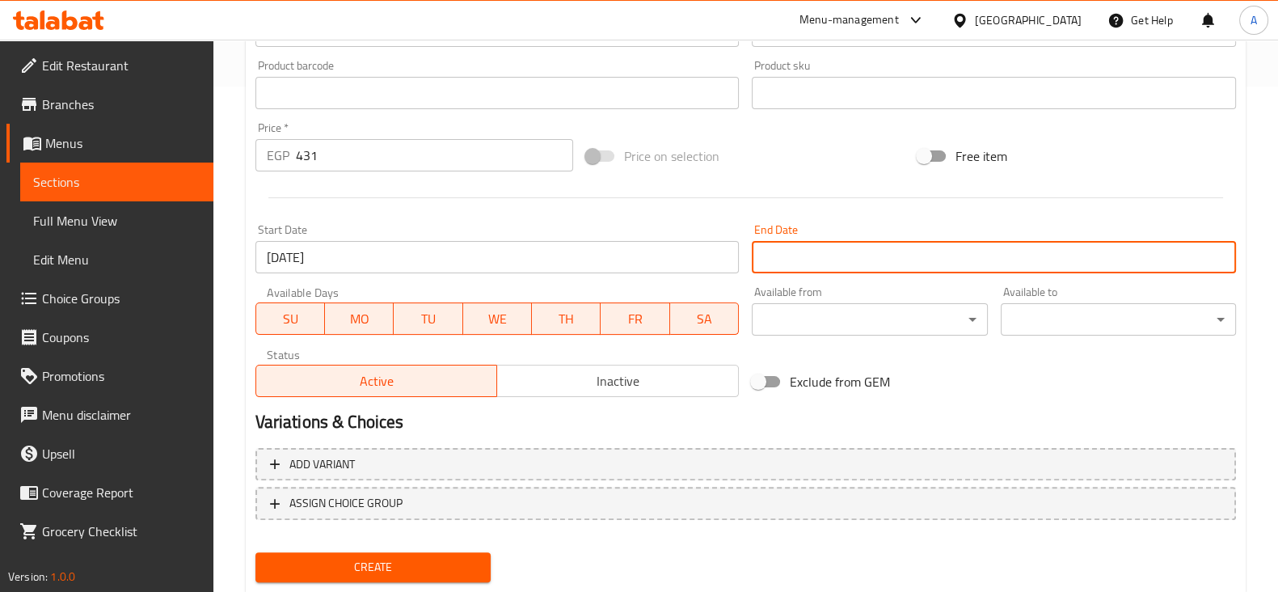
click at [869, 256] on input "Start Date" at bounding box center [994, 257] width 484 height 32
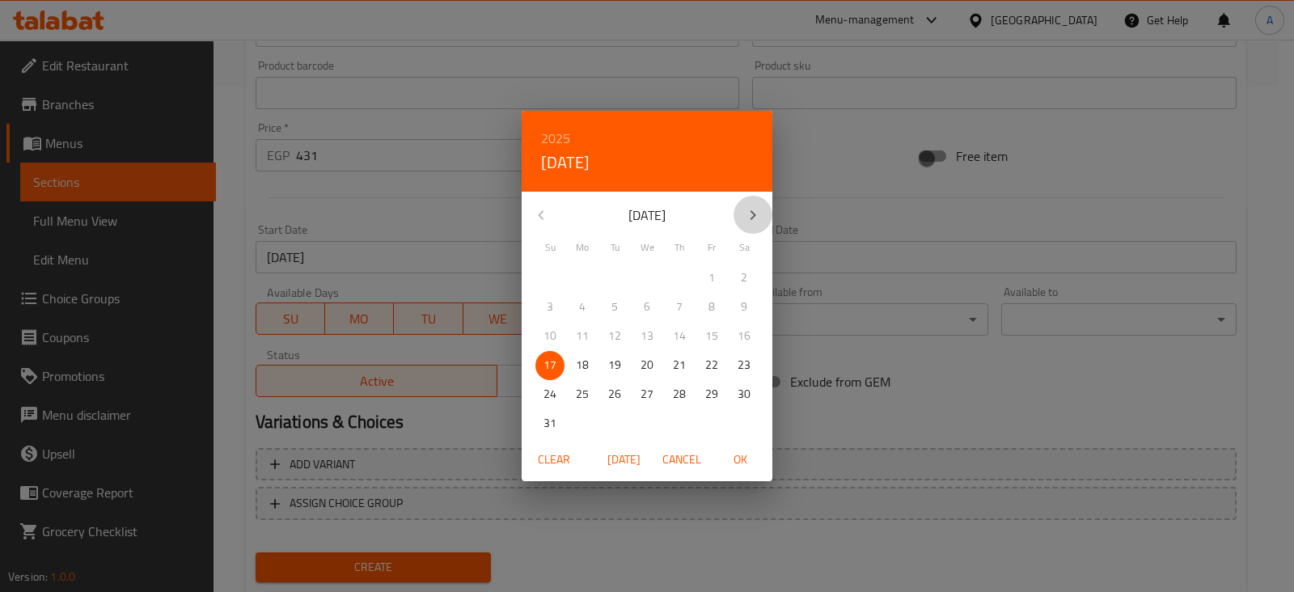
click at [748, 207] on icon "button" at bounding box center [752, 214] width 19 height 19
click at [706, 393] on p "31" at bounding box center [711, 394] width 13 height 20
click at [734, 458] on span "OK" at bounding box center [739, 460] width 39 height 20
type input "31-10-2025"
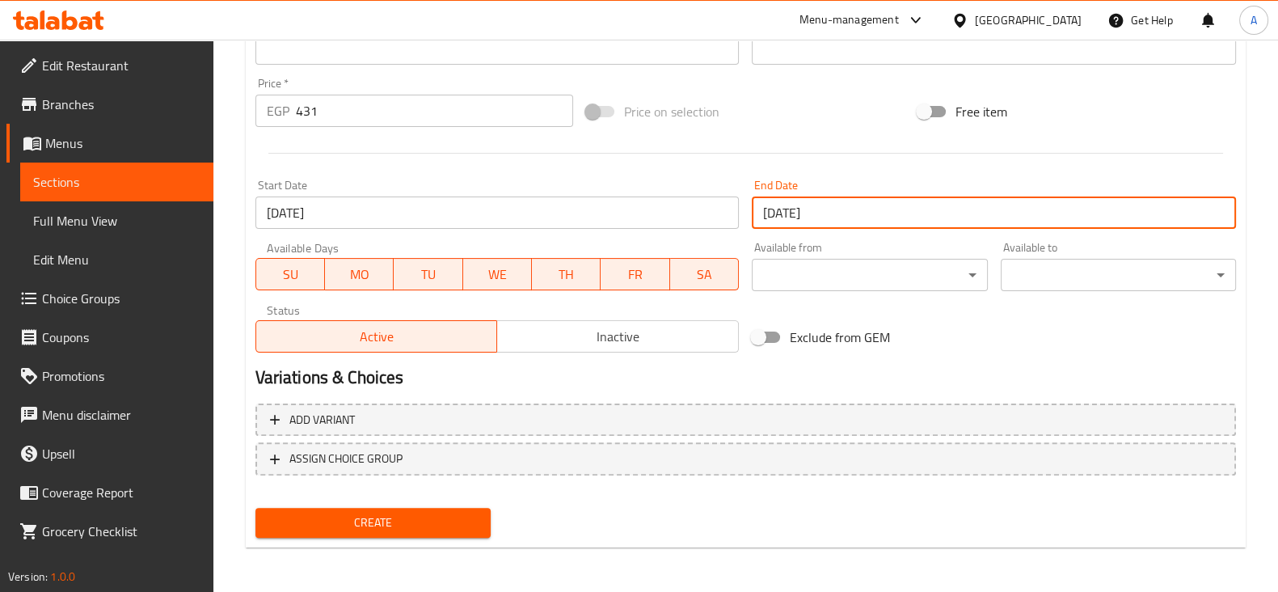
scroll to position [0, 0]
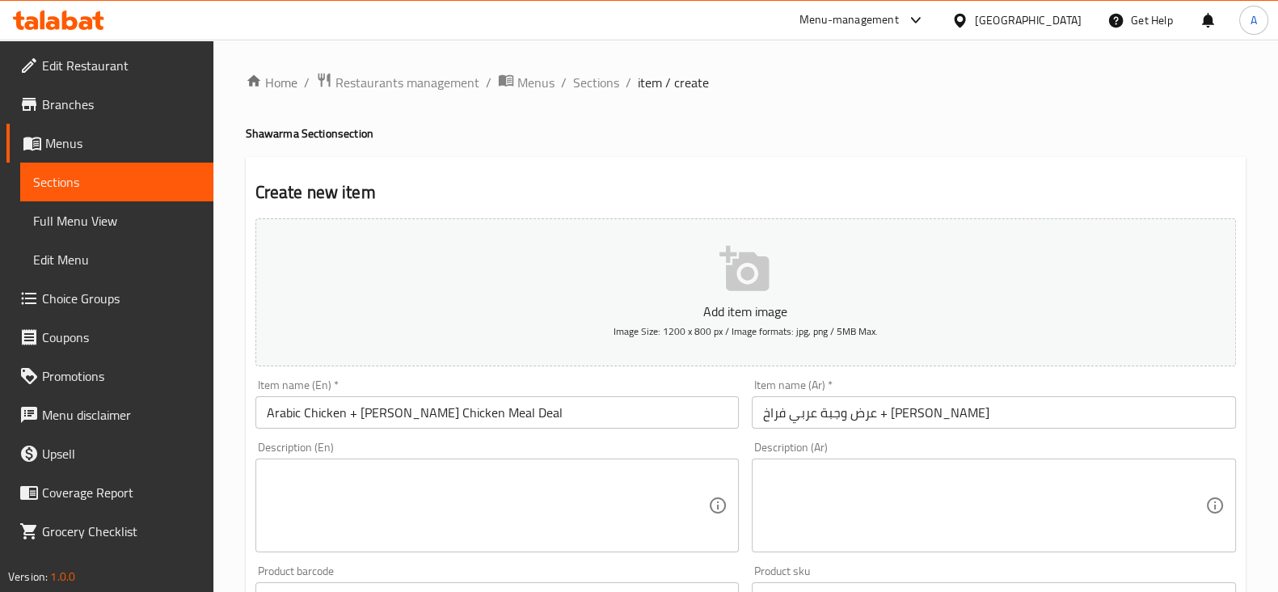
drag, startPoint x: 599, startPoint y: 78, endPoint x: 586, endPoint y: 117, distance: 41.7
click at [599, 78] on span "Sections" at bounding box center [596, 82] width 46 height 19
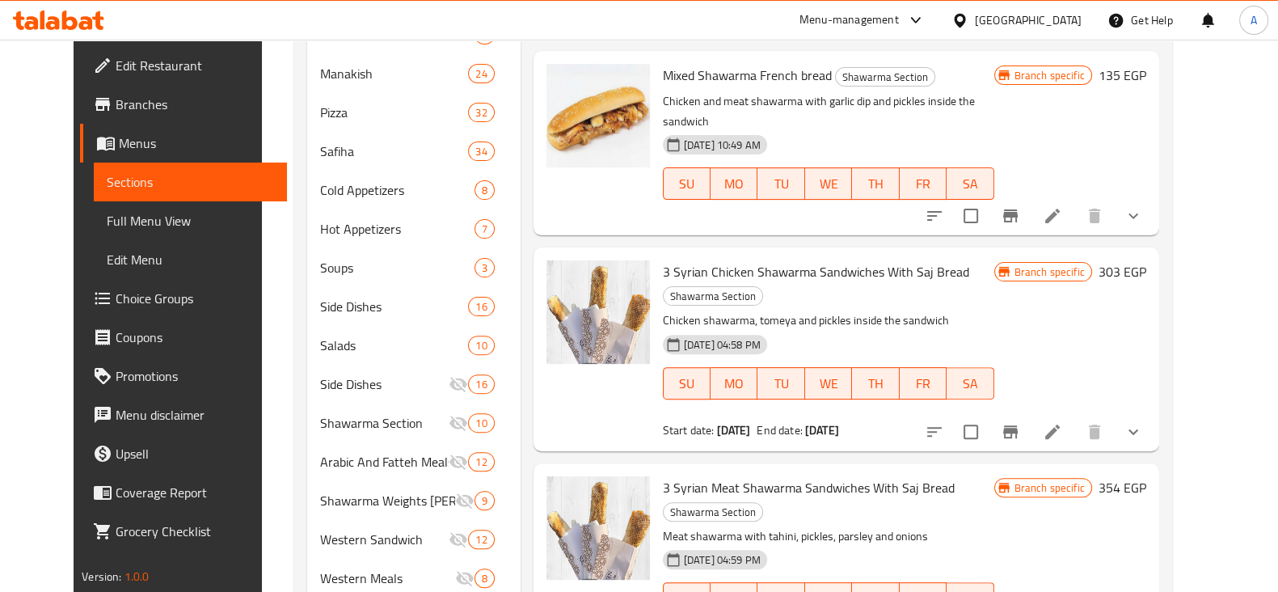
scroll to position [864, 0]
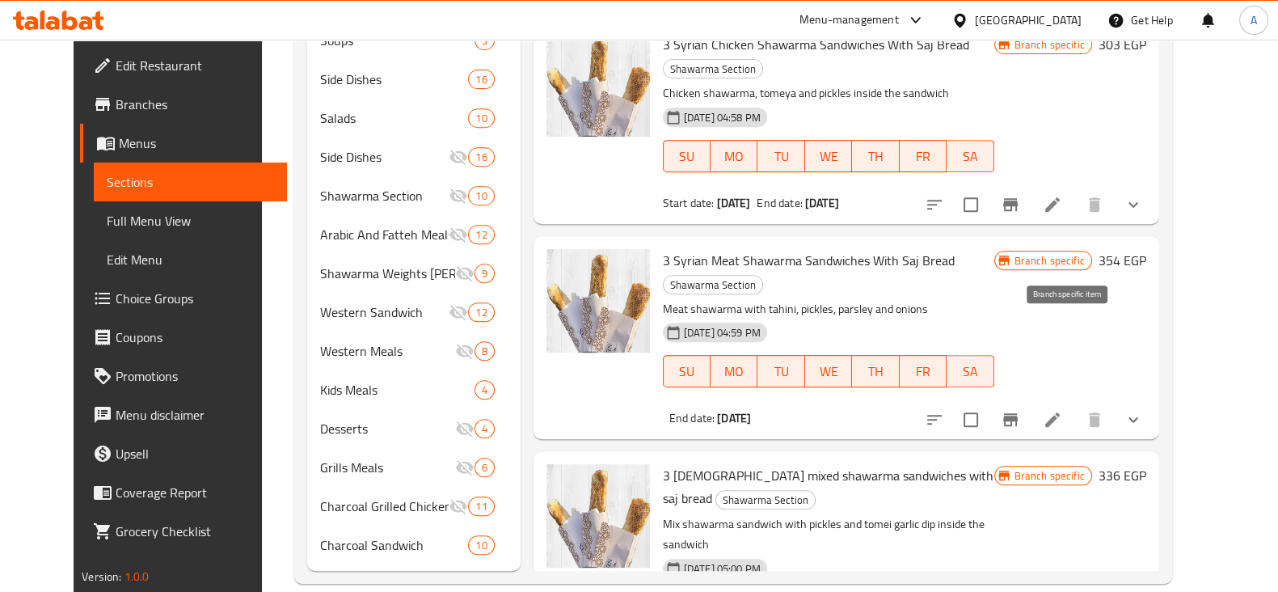
click at [1030, 400] on button "Branch-specific-item" at bounding box center [1010, 419] width 39 height 39
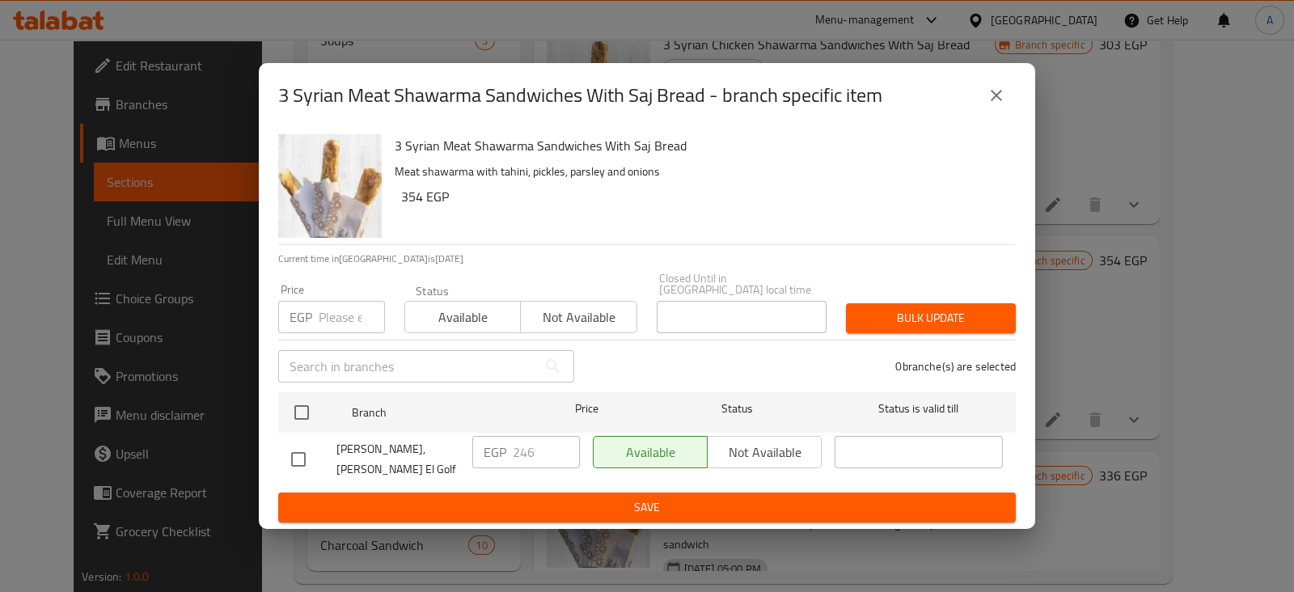
click at [1107, 245] on div "3 Syrian Meat Shawarma Sandwiches With Saj Bread - branch specific item 3 Syria…" at bounding box center [647, 296] width 1294 height 592
click at [991, 97] on icon "close" at bounding box center [995, 95] width 19 height 19
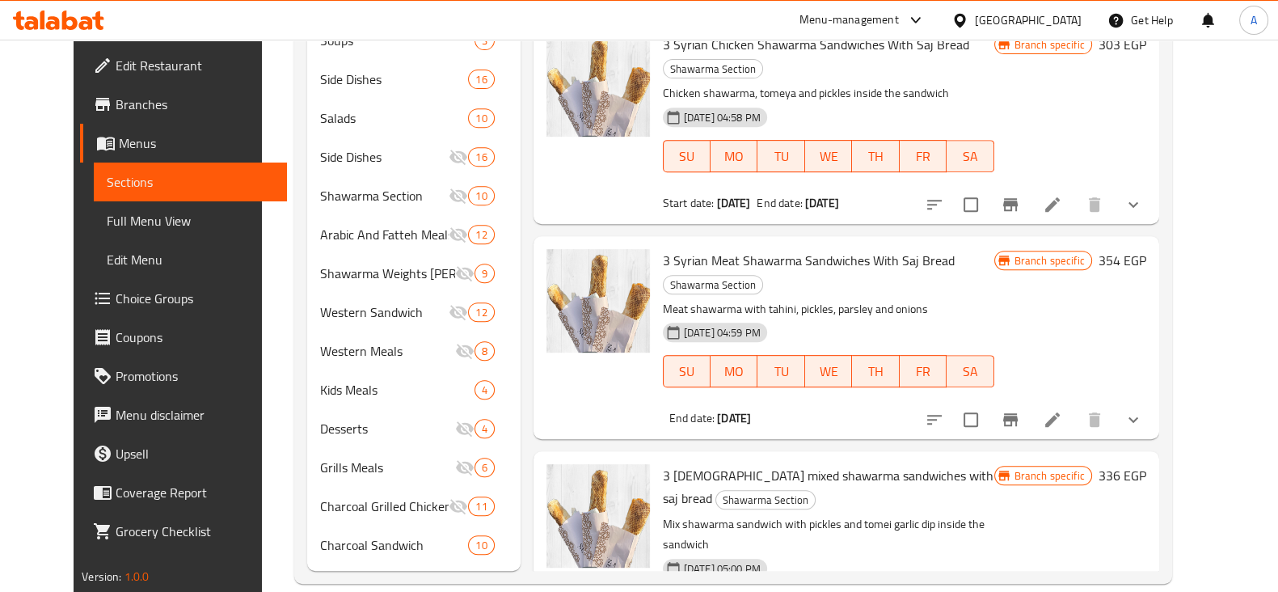
click at [1062, 410] on icon at bounding box center [1052, 419] width 19 height 19
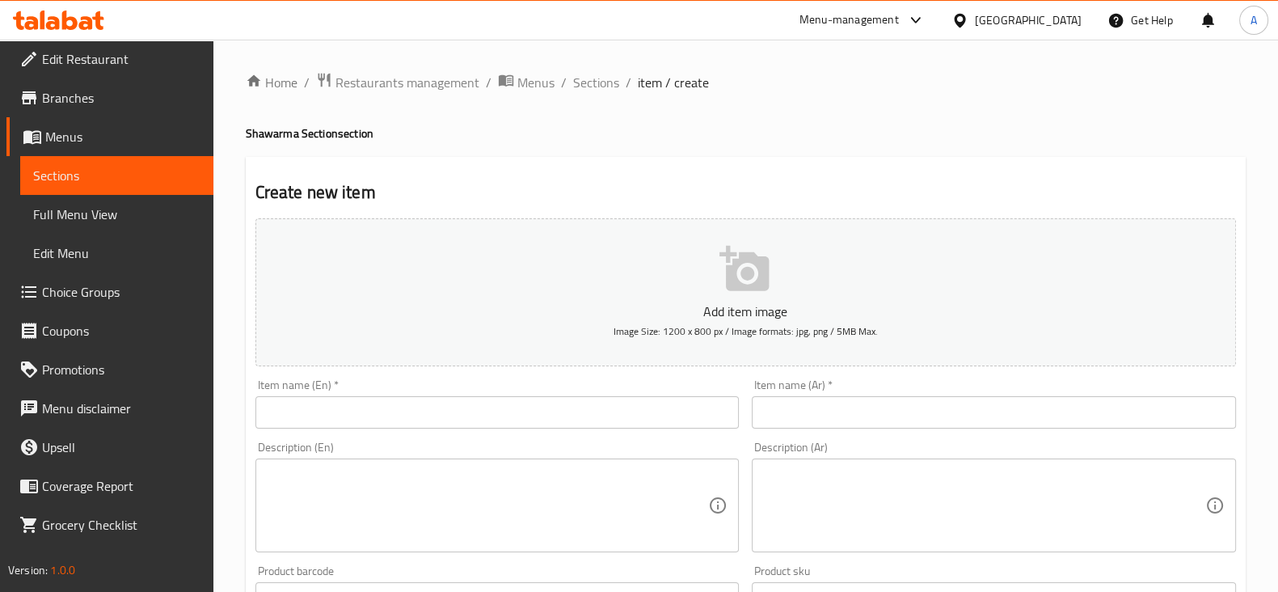
scroll to position [8, 0]
click at [72, 91] on span "Branches" at bounding box center [121, 96] width 158 height 19
